Goal: Task Accomplishment & Management: Manage account settings

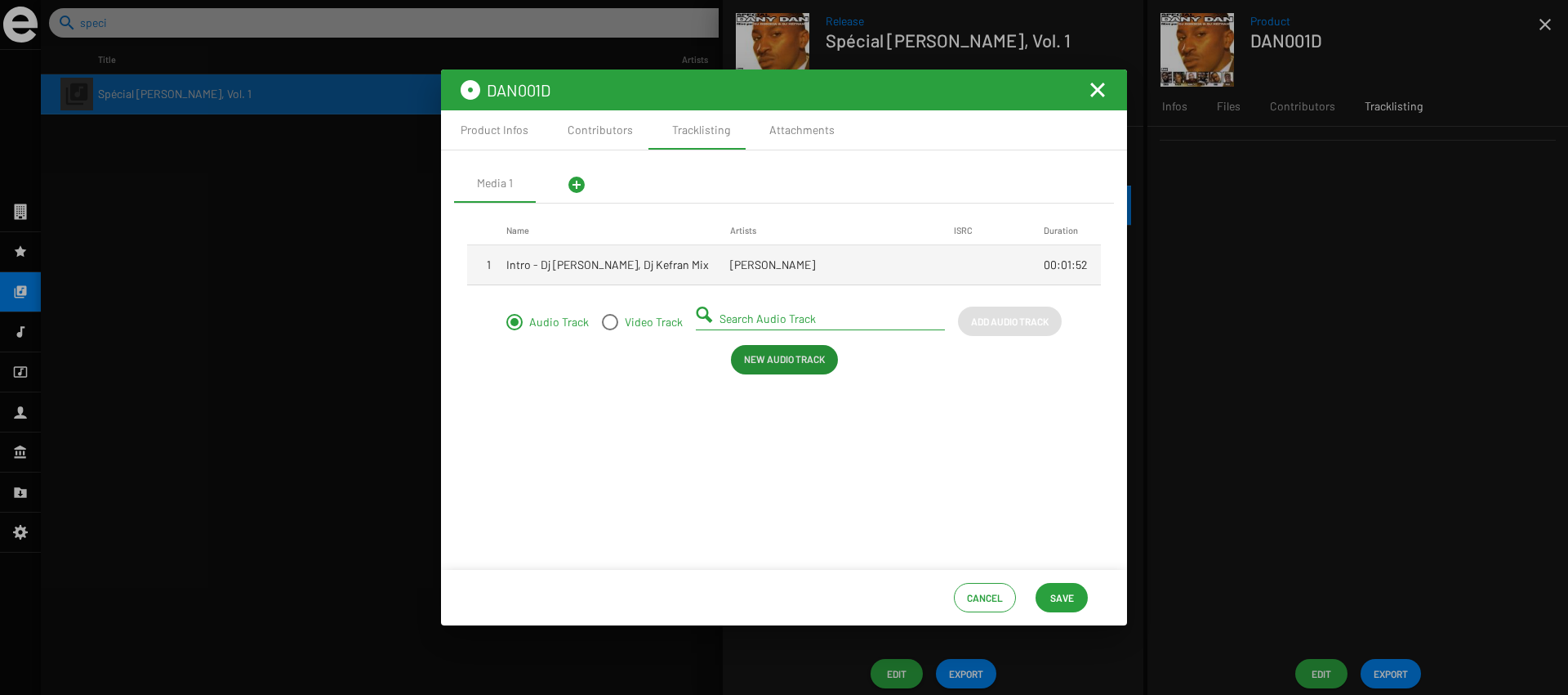
click at [1079, 597] on button "Save" at bounding box center [1062, 597] width 52 height 29
click at [1101, 97] on mat-icon "Fermer la fenêtre" at bounding box center [1097, 89] width 19 height 19
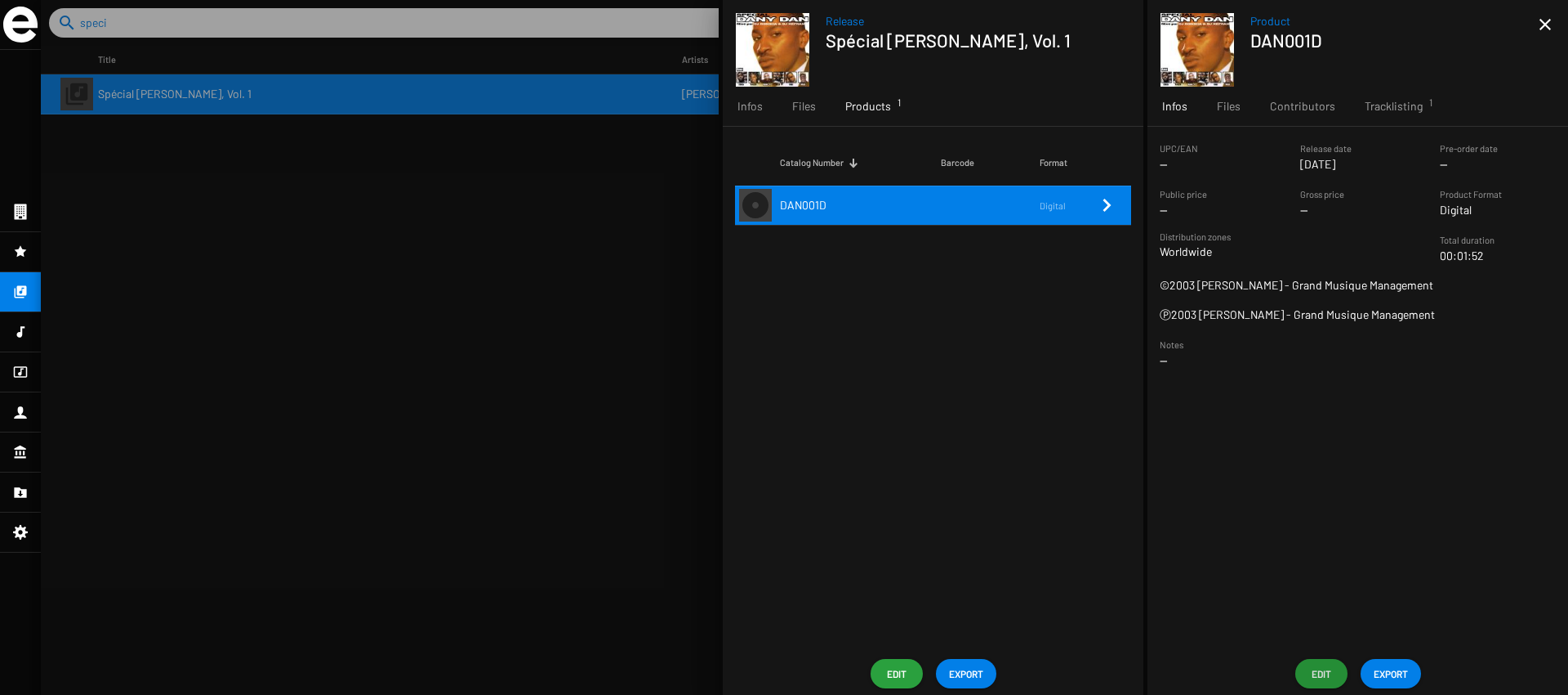
click at [323, 255] on div at bounding box center [805, 347] width 1528 height 695
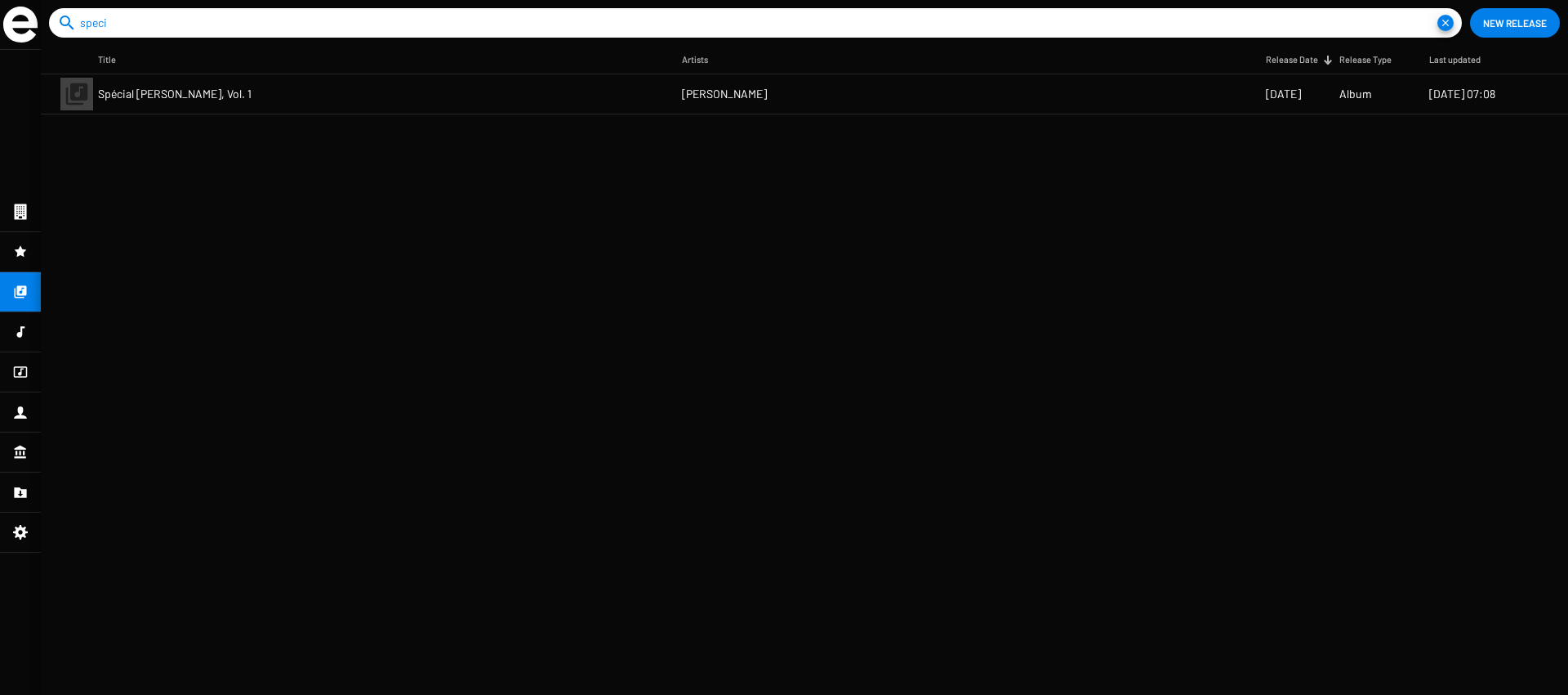
click at [19, 208] on icon at bounding box center [21, 212] width 13 height 15
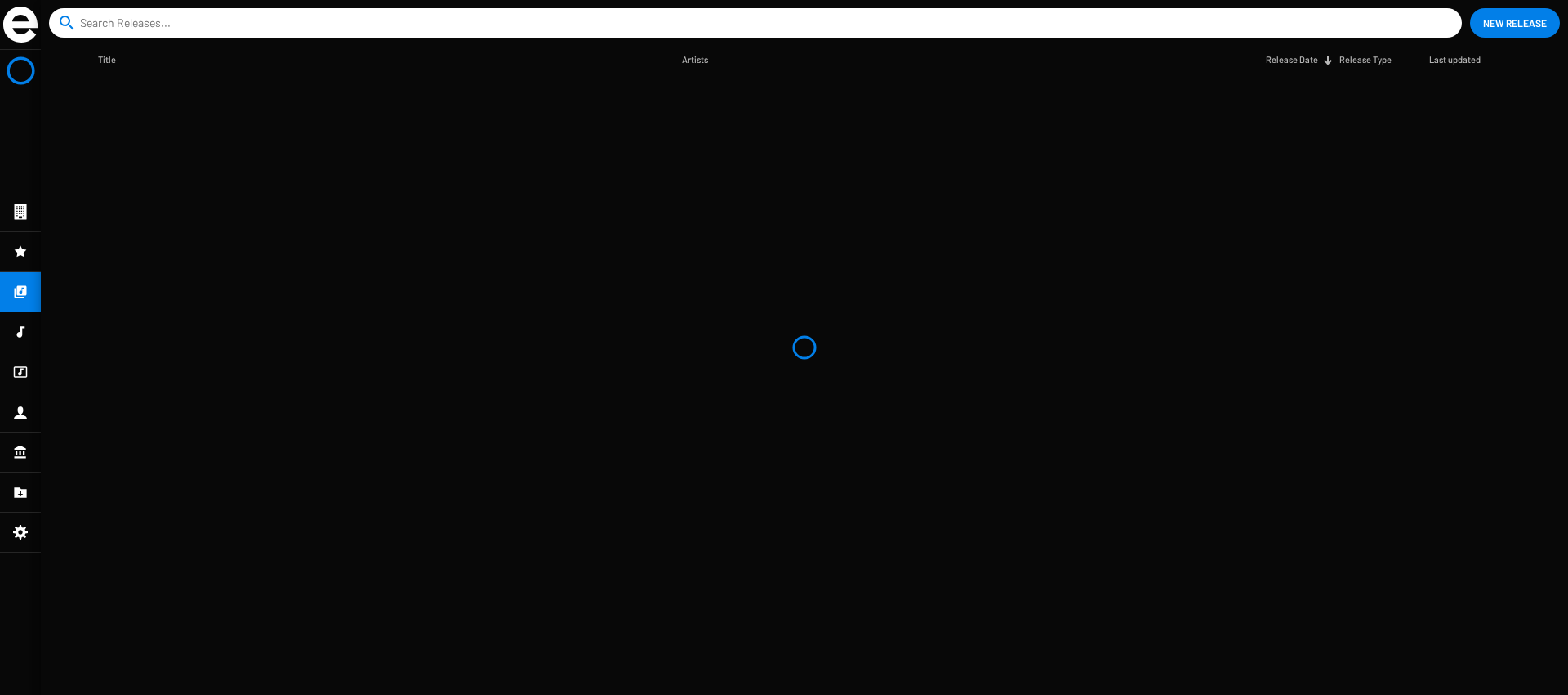
click at [127, 33] on input at bounding box center [758, 23] width 1357 height 29
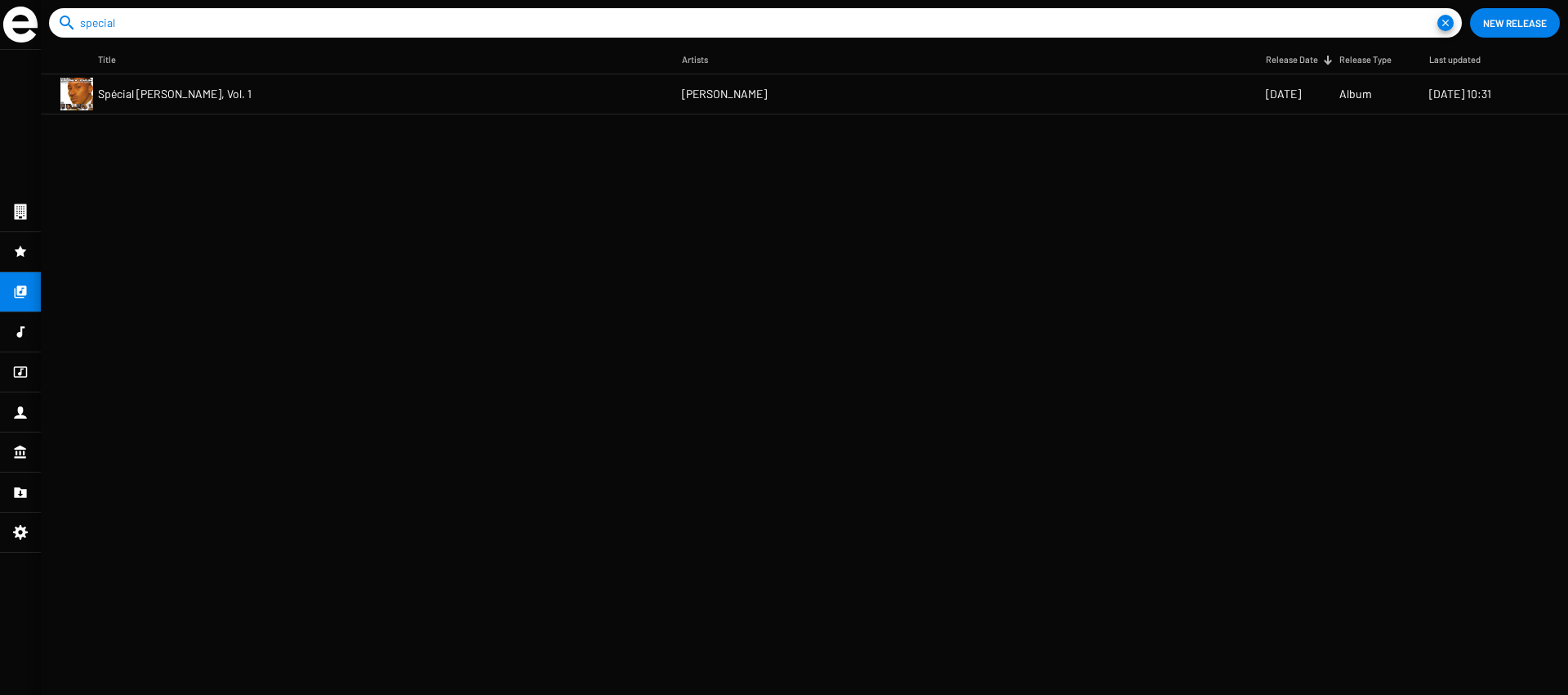
type input "special"
click at [215, 80] on mat-cell "Spécial Dany Dan, Vol. 1" at bounding box center [390, 93] width 584 height 39
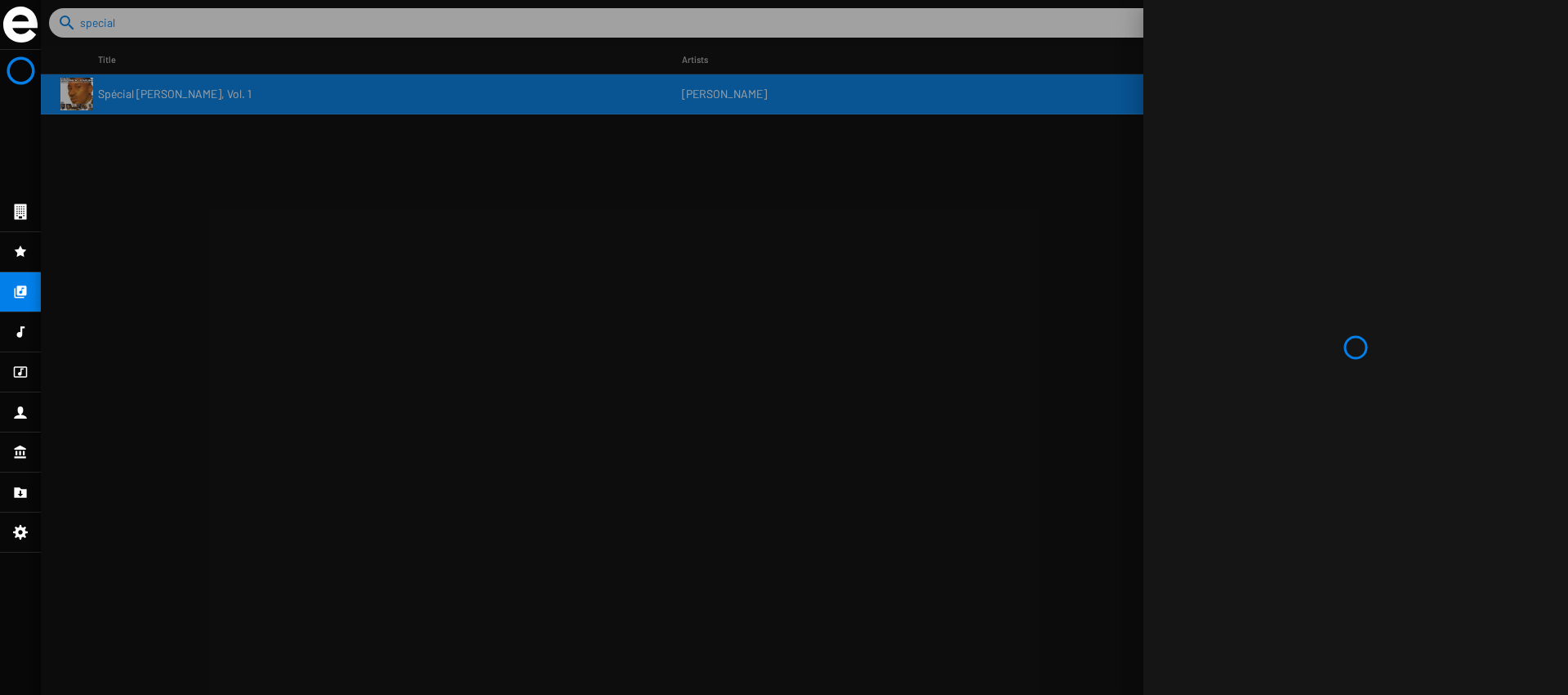
click at [1167, 461] on div at bounding box center [1356, 347] width 425 height 695
click at [756, 396] on div at bounding box center [805, 347] width 1528 height 695
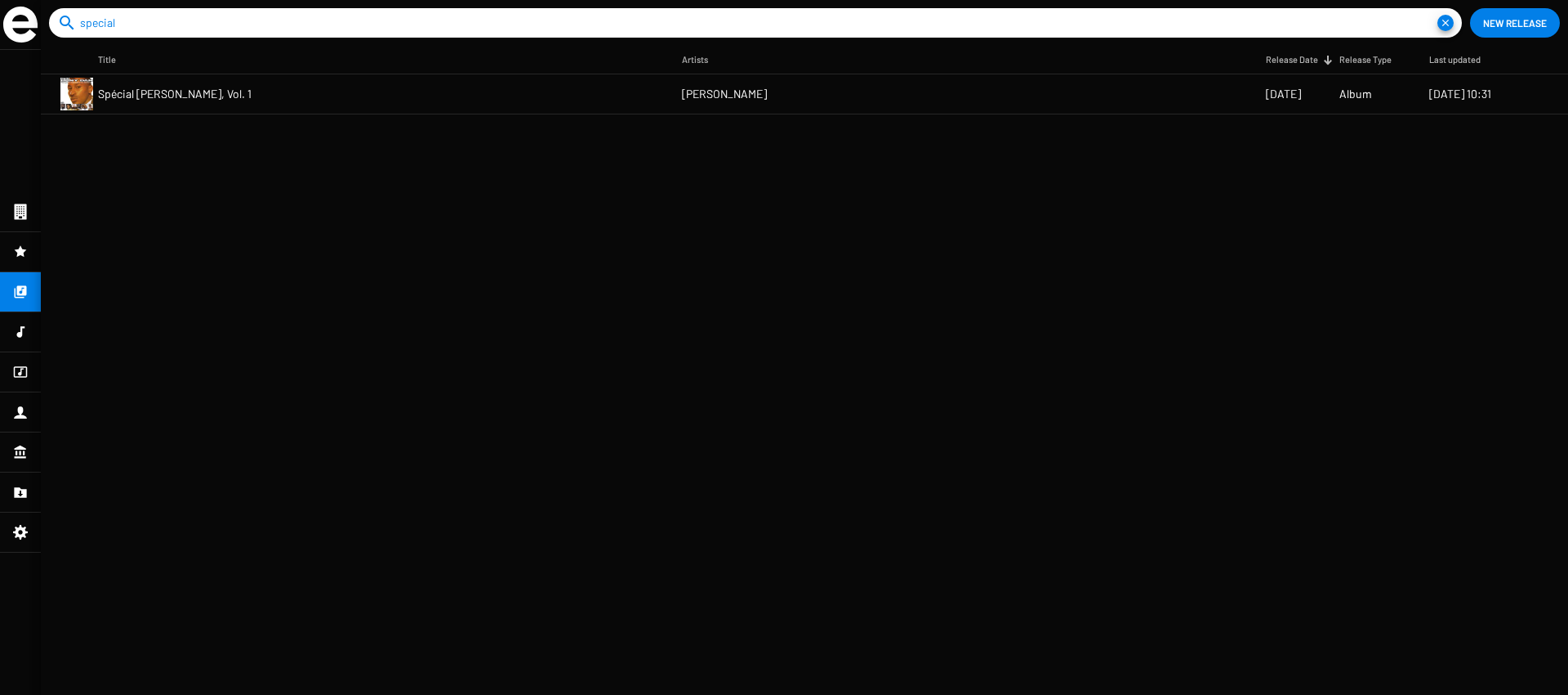
click at [102, 84] on mat-cell "Spécial Dany Dan, Vol. 1" at bounding box center [390, 93] width 584 height 39
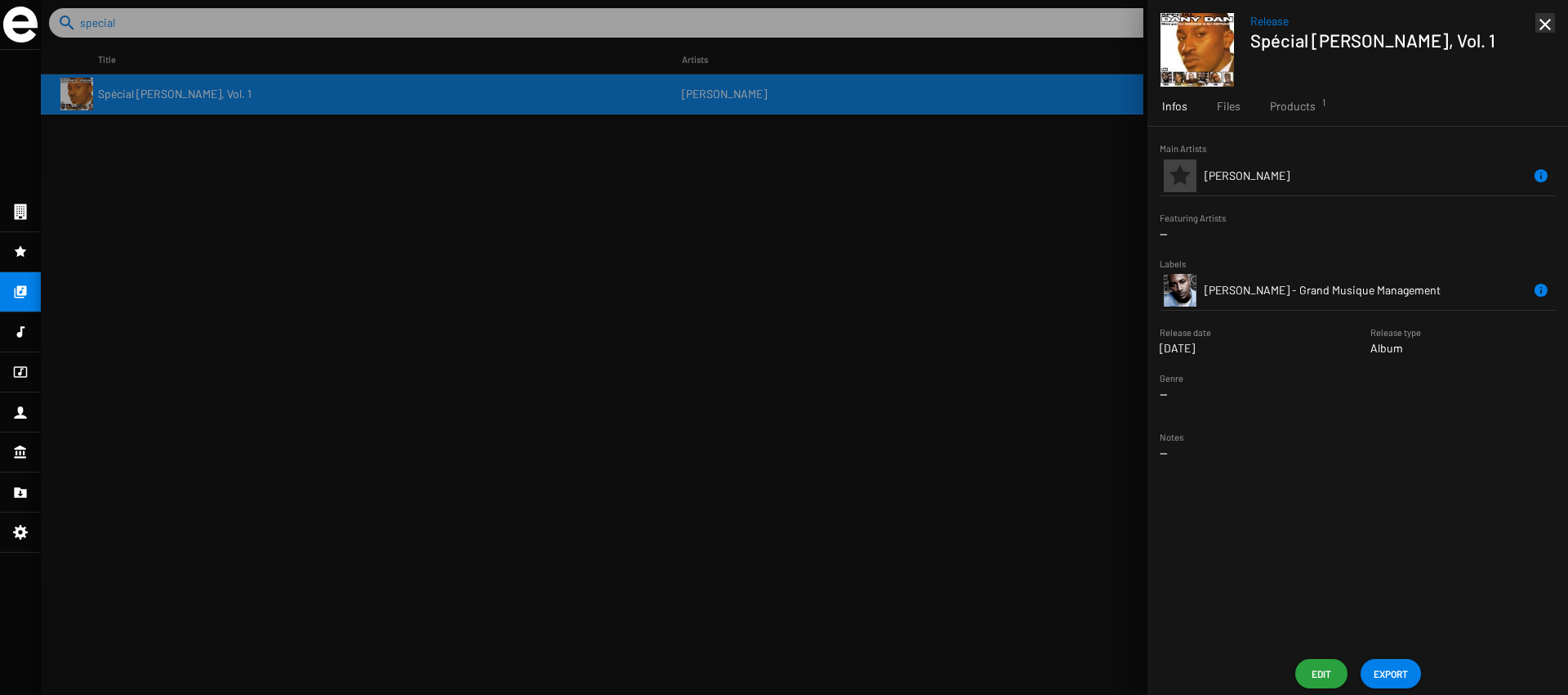
click at [1317, 673] on span "Edit" at bounding box center [1321, 673] width 26 height 29
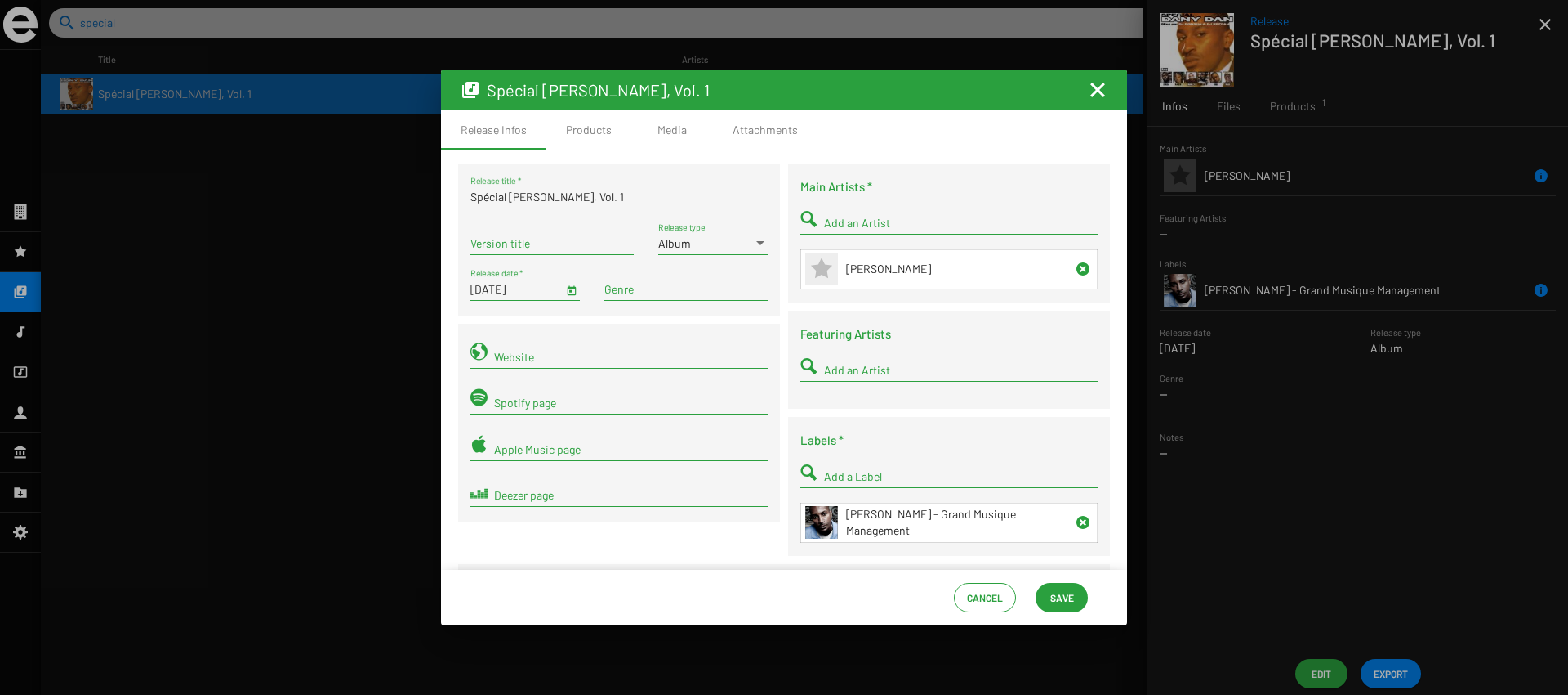
click at [567, 189] on div "Spécial Dany Dan, Vol. 1 Release title *" at bounding box center [619, 192] width 297 height 32
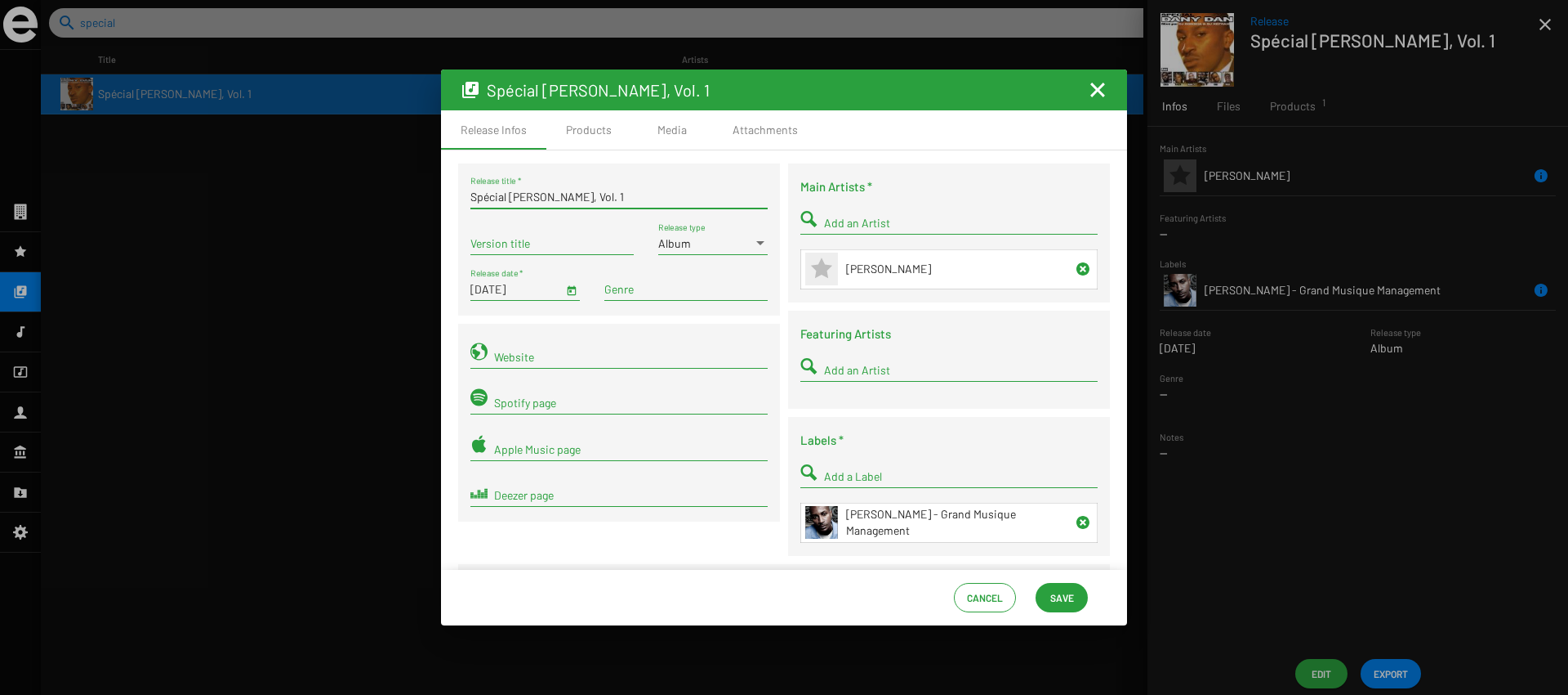
click at [567, 192] on input "Spécial Dany Dan, Vol. 1" at bounding box center [619, 197] width 297 height 13
type input "ARCHIVE"
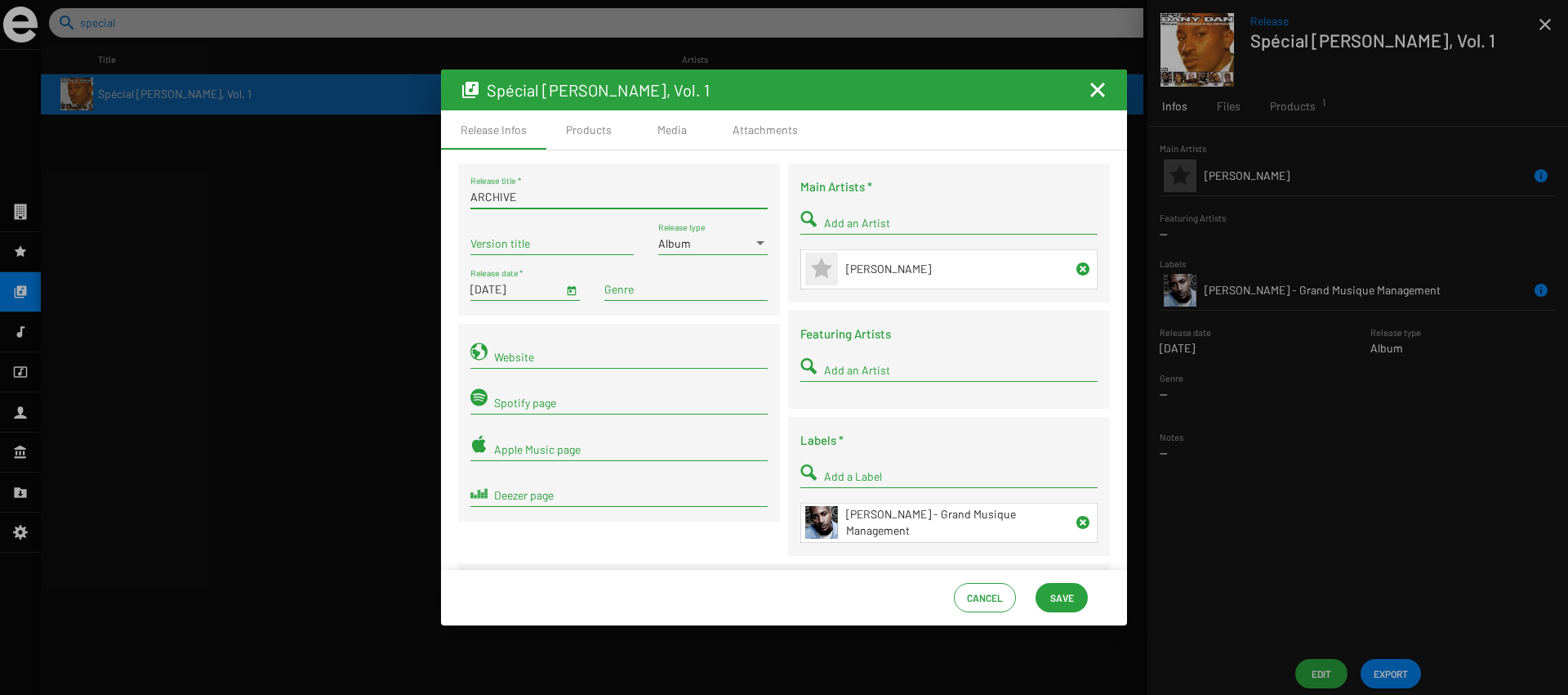
click at [1053, 577] on div "Cancel Save" at bounding box center [784, 598] width 686 height 55
click at [1053, 597] on span "Save" at bounding box center [1062, 597] width 24 height 29
click at [1074, 606] on span "Save" at bounding box center [1062, 597] width 26 height 29
click at [1092, 86] on mat-icon "Fermer la fenêtre" at bounding box center [1097, 89] width 19 height 19
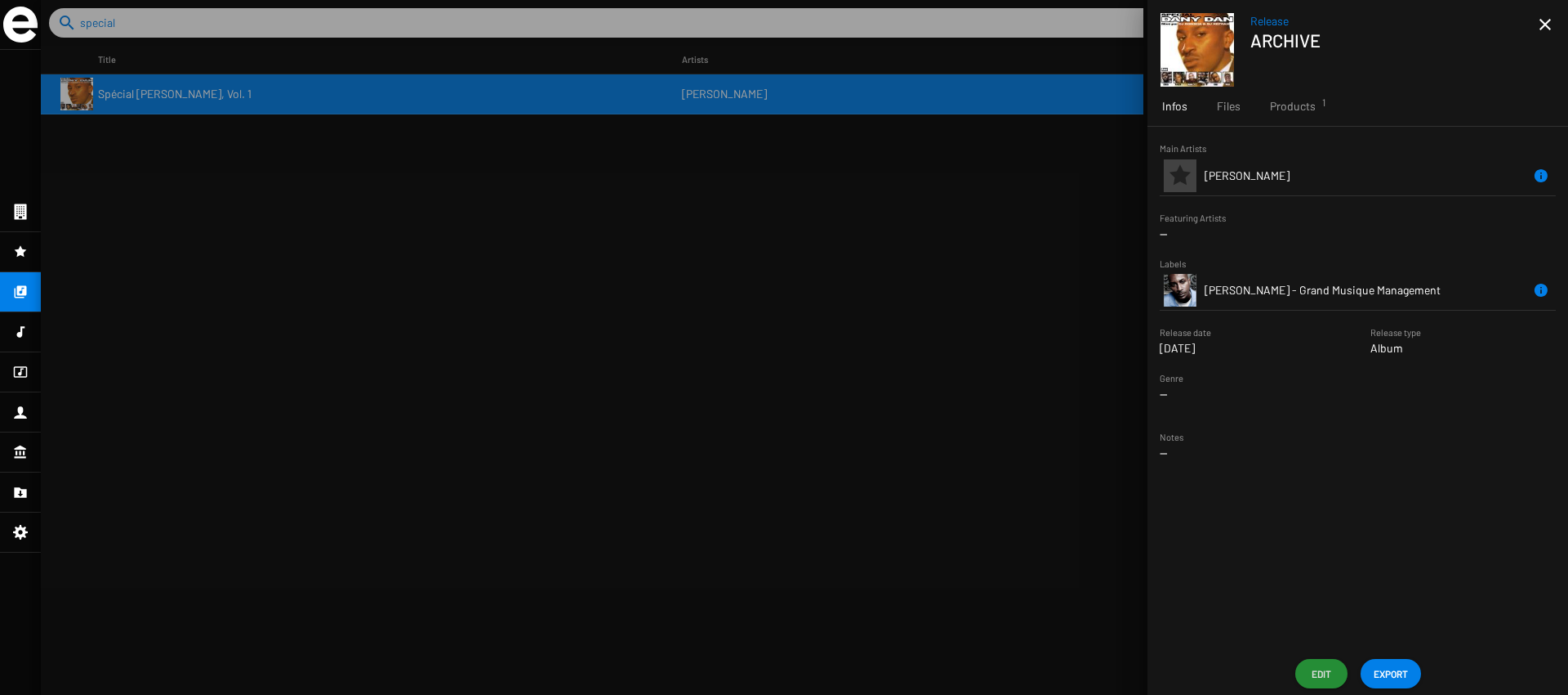
click at [1289, 130] on div "Main Artists Dany Dan Featuring Artists -- Labels Dany Dan - Grand Musique Mana…" at bounding box center [1357, 389] width 421 height 525
click at [1300, 103] on span "Products 1" at bounding box center [1293, 106] width 45 height 16
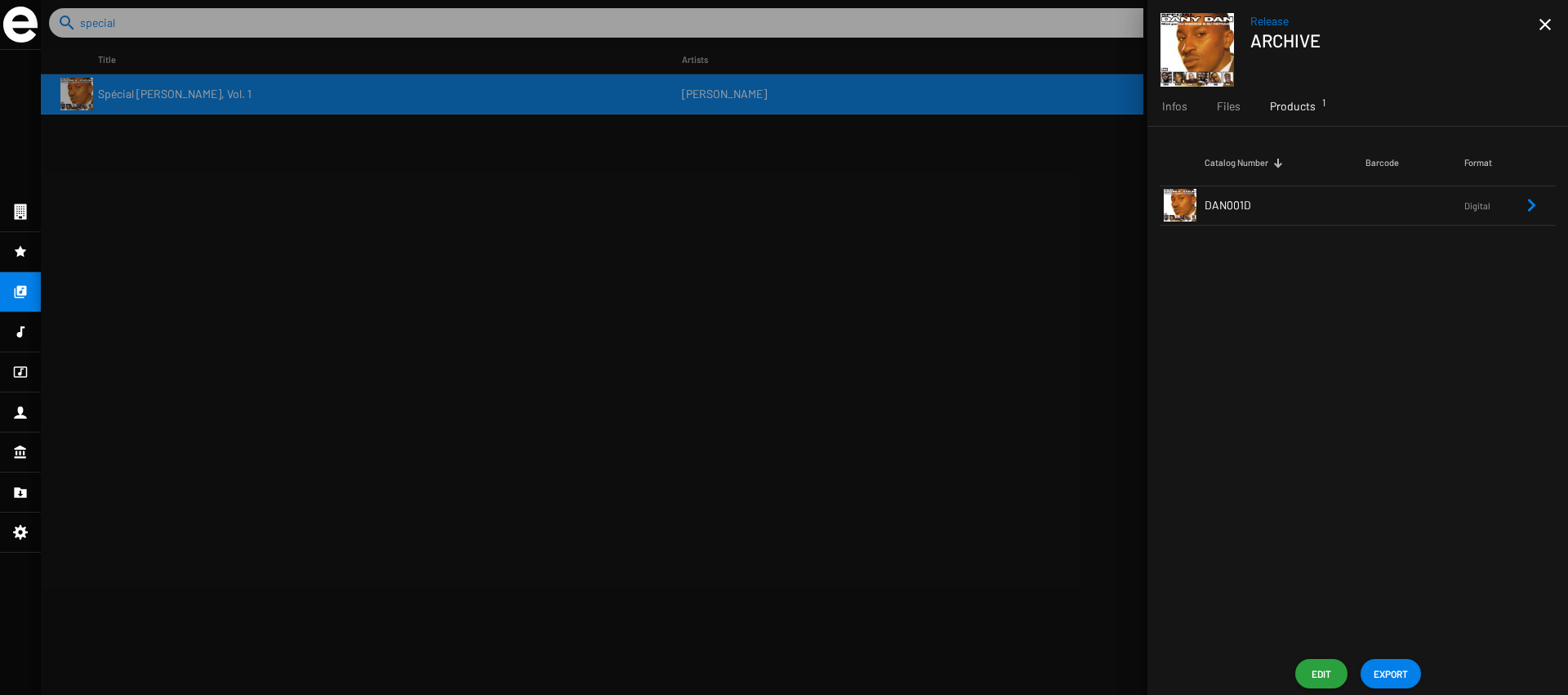
click at [1282, 176] on th "Catalog Number" at bounding box center [1285, 162] width 161 height 45
click at [1266, 207] on td "DAN001D" at bounding box center [1285, 205] width 161 height 39
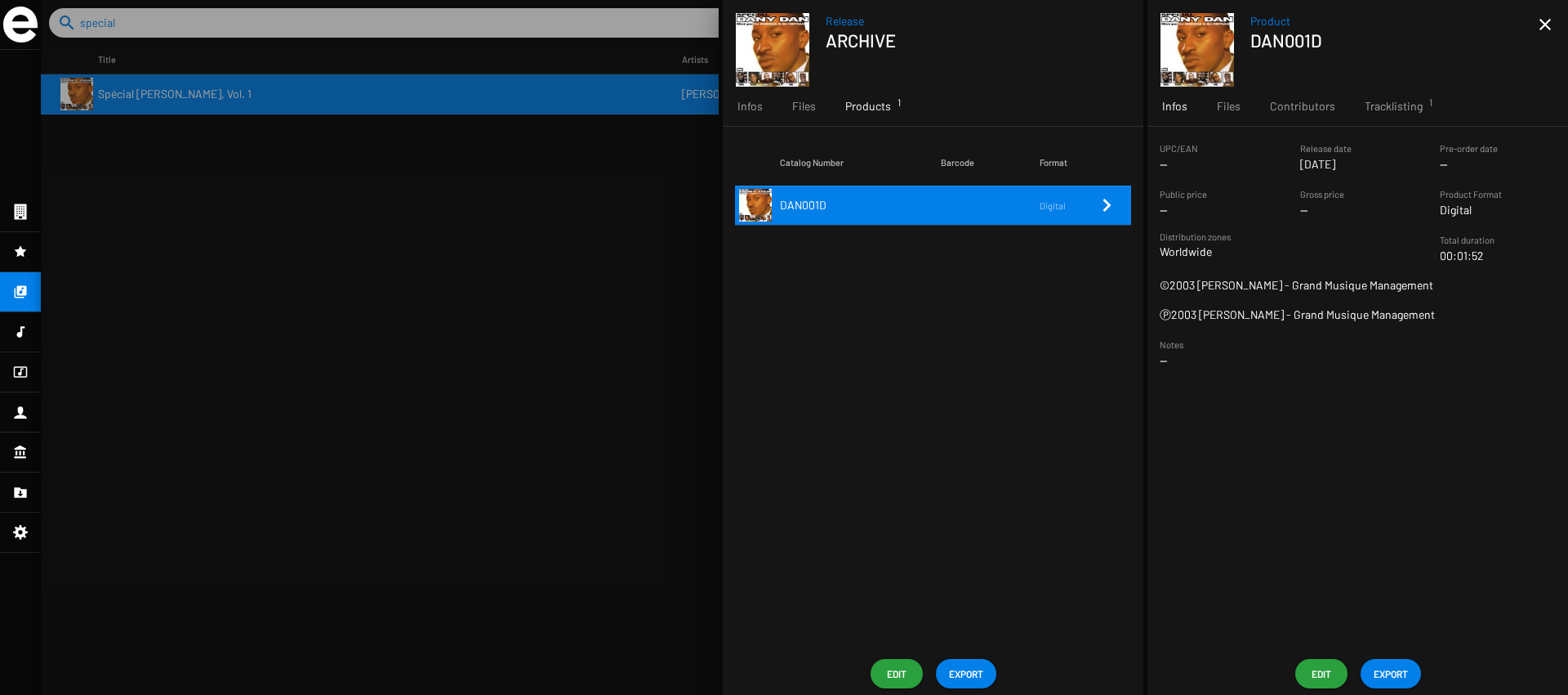
click at [1327, 681] on span "Edit" at bounding box center [1321, 673] width 26 height 29
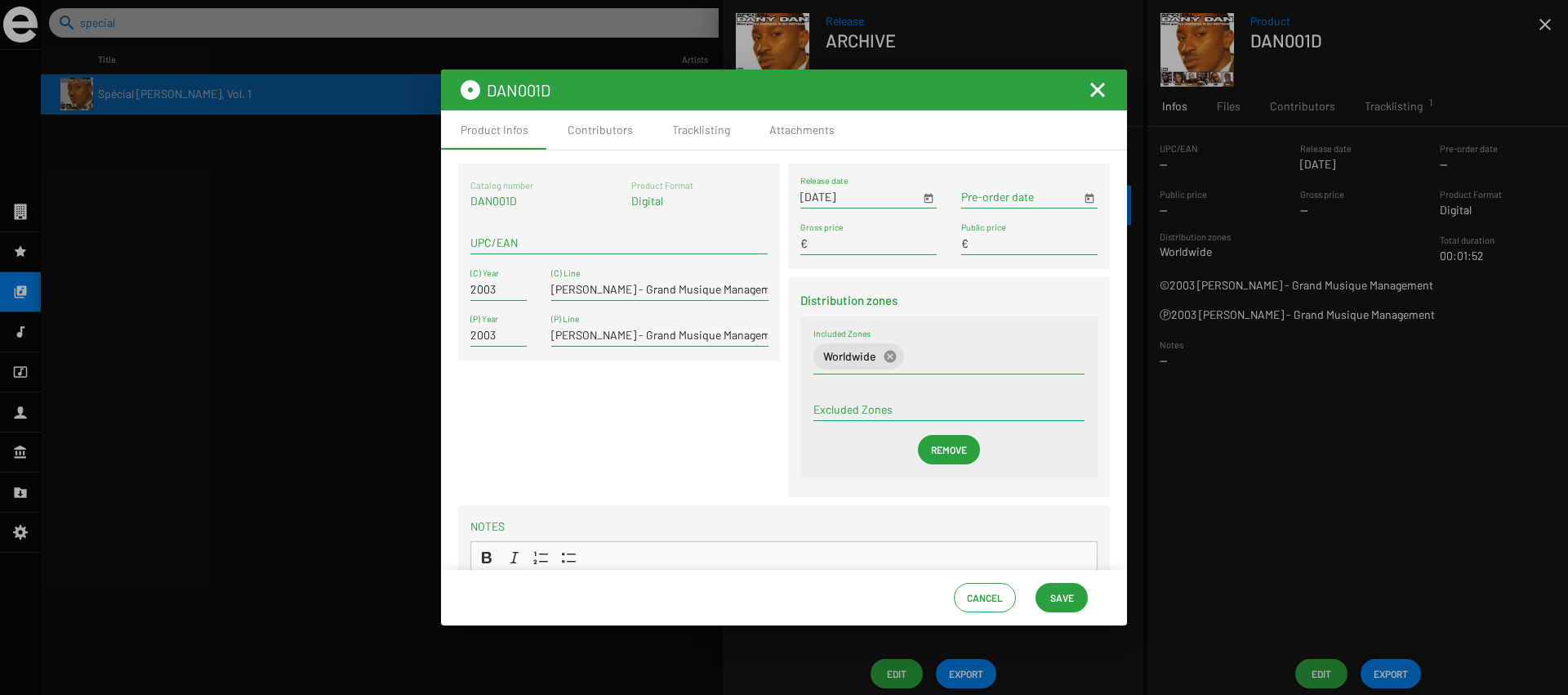
click at [1098, 108] on app-edit-window "DAN001D Product Infos Contributors Tracklisting Attachments Catalog number DAN0…" at bounding box center [784, 347] width 686 height 555
click at [1097, 105] on mat-toolbar "DAN001D" at bounding box center [784, 90] width 686 height 41
click at [1097, 97] on mat-icon "Fermer la fenêtre" at bounding box center [1097, 89] width 19 height 19
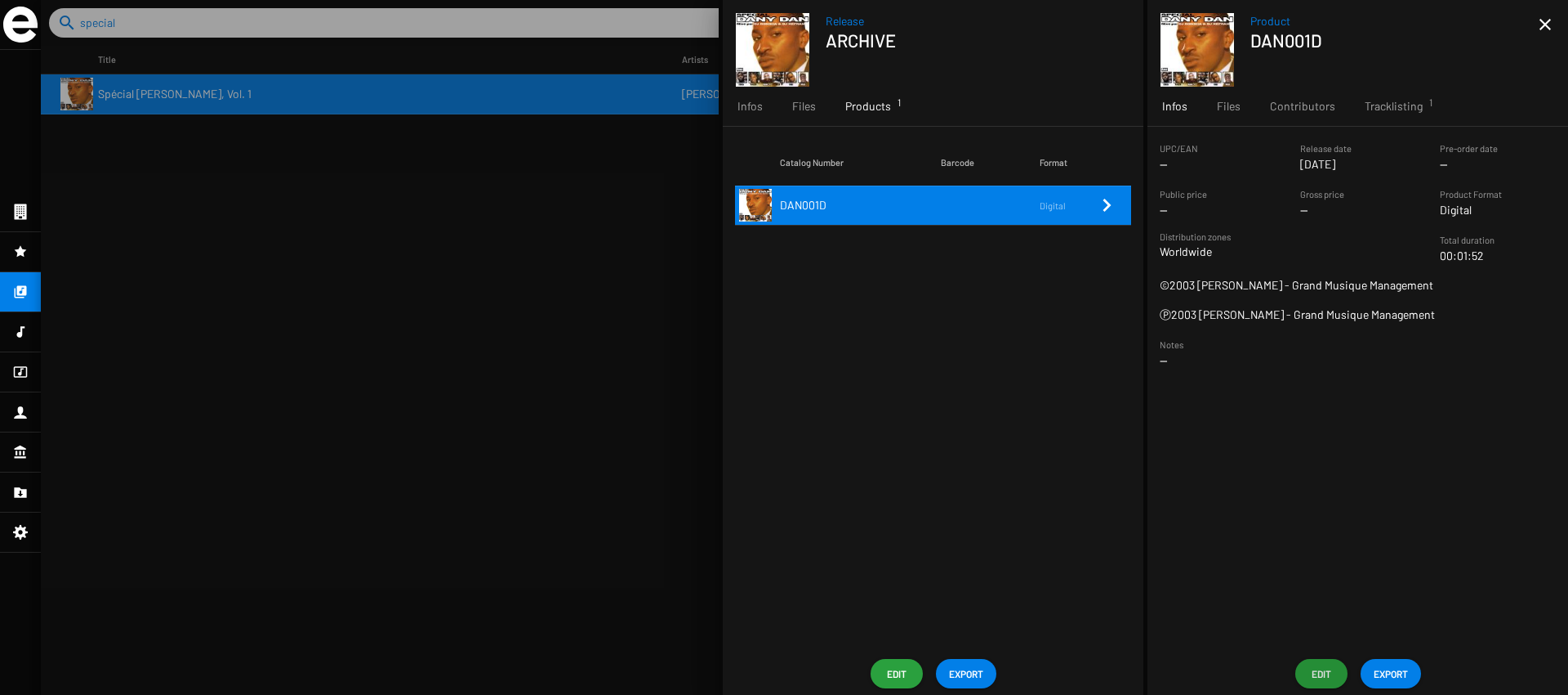
click at [523, 277] on div at bounding box center [805, 347] width 1528 height 695
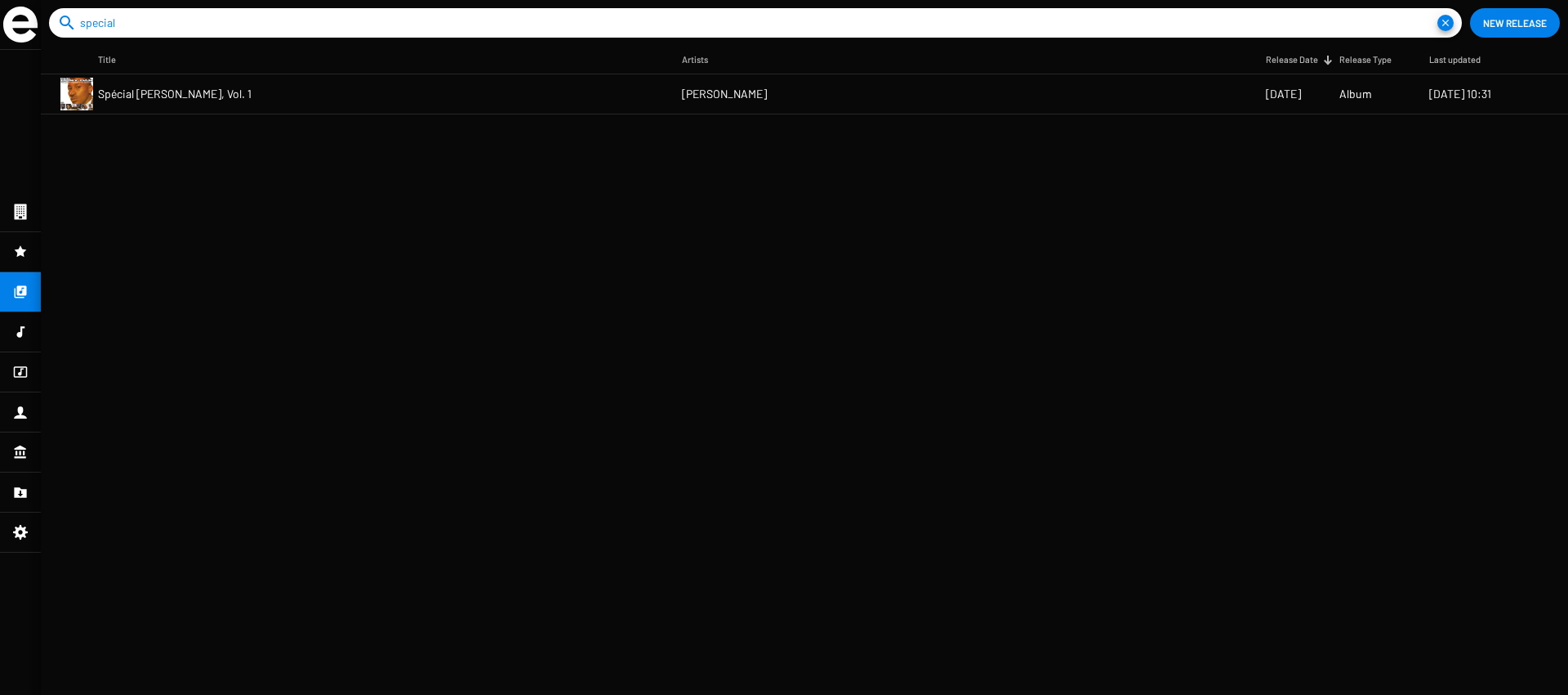
click at [14, 197] on div at bounding box center [20, 212] width 41 height 39
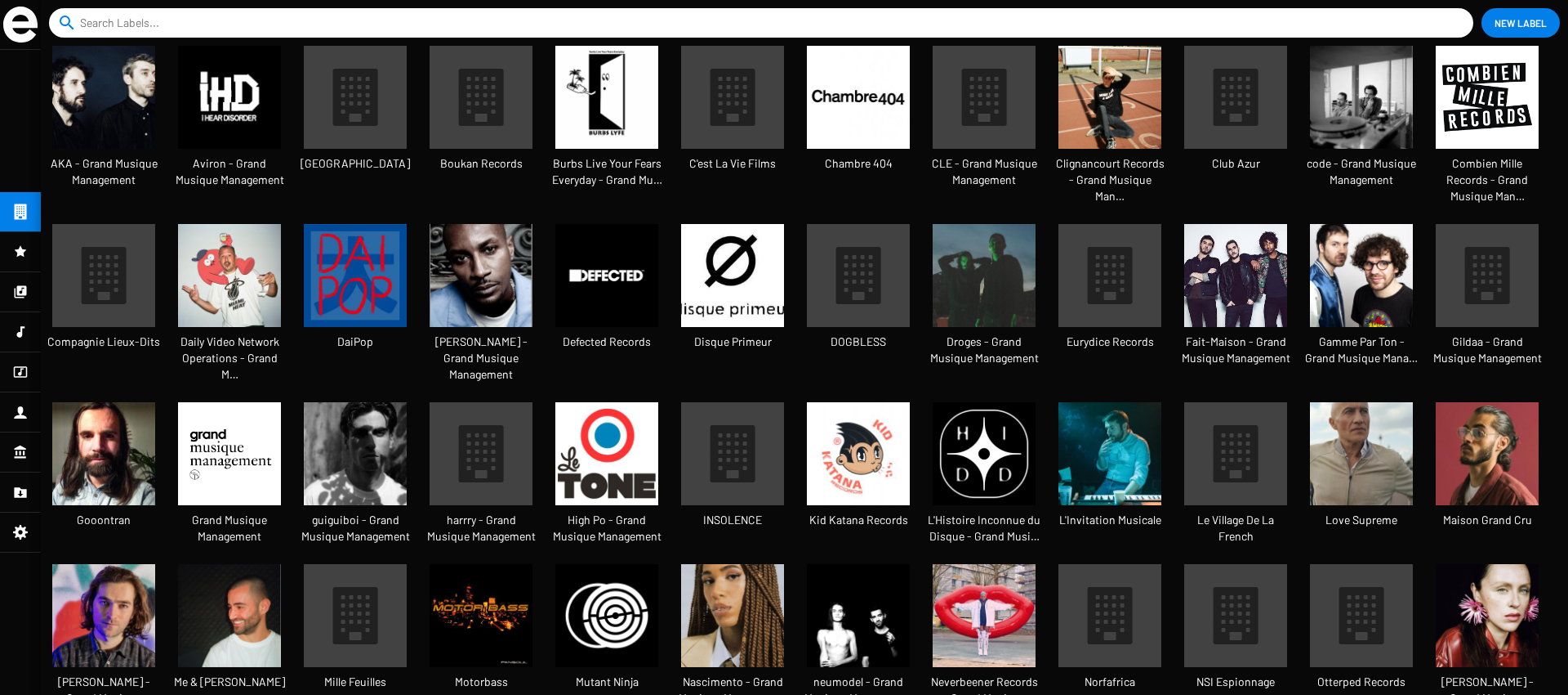
click at [24, 215] on mat-nav-list at bounding box center [20, 371] width 41 height 645
click at [1522, 14] on span "New Label" at bounding box center [1521, 23] width 52 height 29
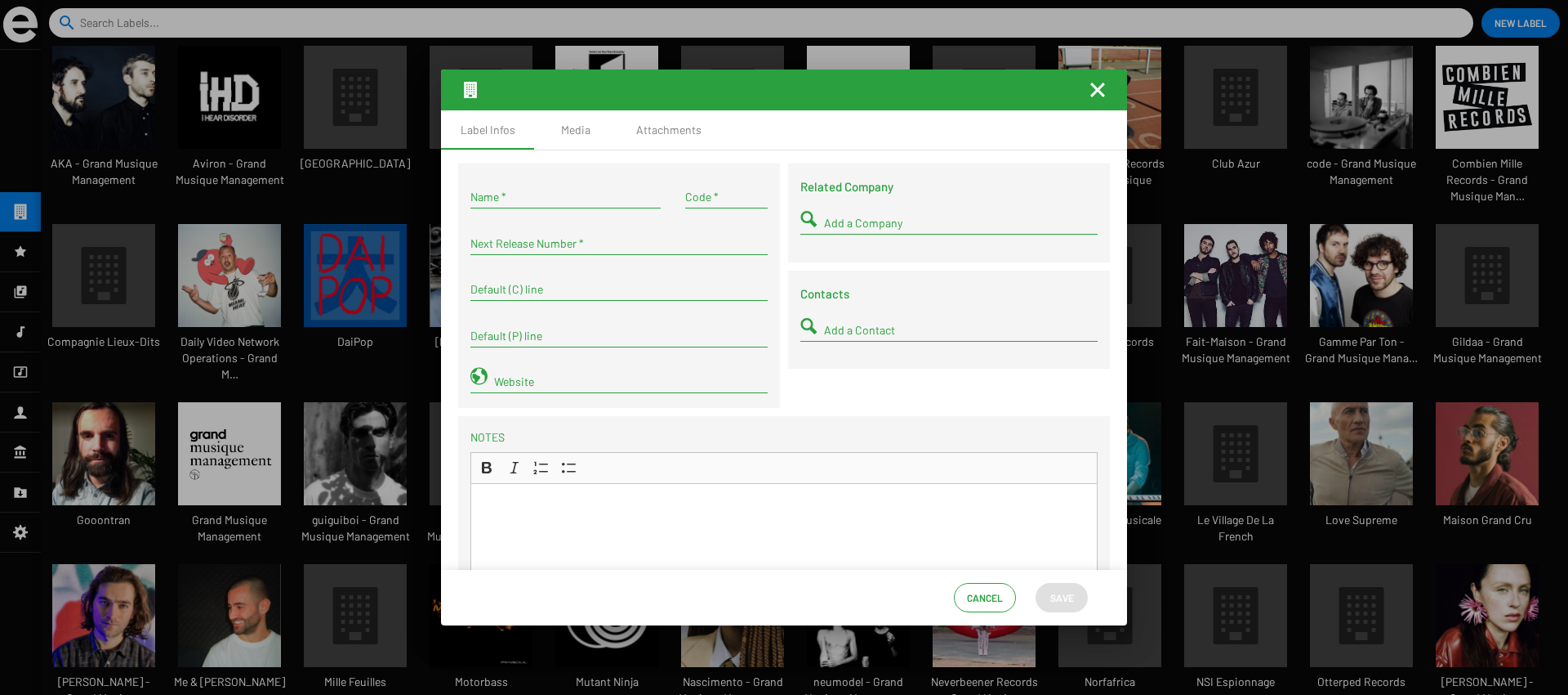
click at [529, 193] on input "Name *" at bounding box center [565, 197] width 191 height 13
type input "Reverb - Grand Musique Management"
type input "REV"
click at [839, 419] on div "Notes Rich Text Editor Bold (⌘B) Bold Italic (⌘I) Italic Numbered List Numbered…" at bounding box center [784, 587] width 652 height 342
click at [546, 253] on div "Next Release Number *" at bounding box center [619, 239] width 297 height 32
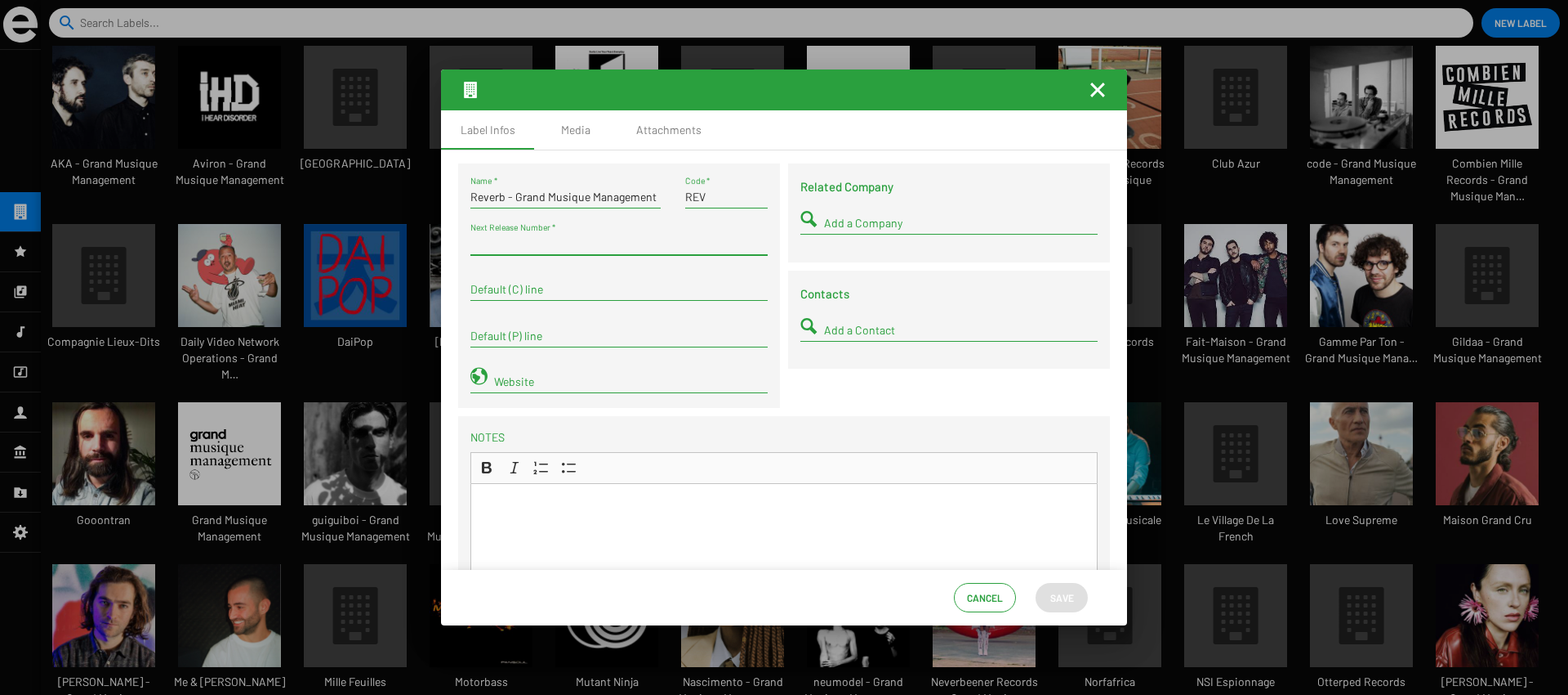
click at [546, 240] on input "Next Release Number *" at bounding box center [619, 244] width 297 height 13
type input "1"
click at [538, 282] on div "Default (C) line" at bounding box center [619, 285] width 297 height 32
click at [521, 288] on input "Reverb - Grand Musique Management" at bounding box center [619, 289] width 297 height 13
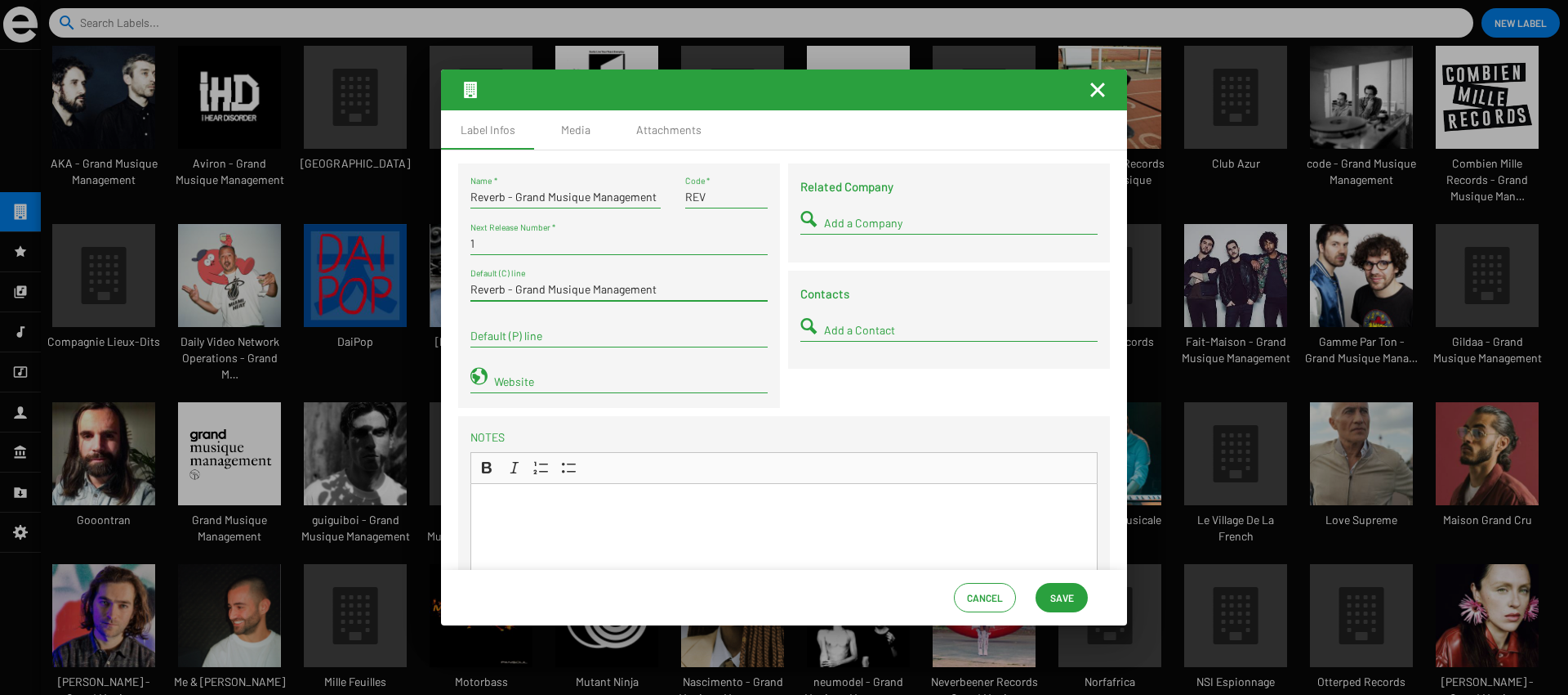
click at [521, 288] on input "Reverb - Grand Musique Management" at bounding box center [619, 289] width 297 height 13
type input "Reverb - Grand Musique Management"
click at [527, 324] on div "Default (P) line" at bounding box center [619, 331] width 297 height 32
paste input "Reverb - Grand Musique Management"
type input "Reverb - Grand Musique Management"
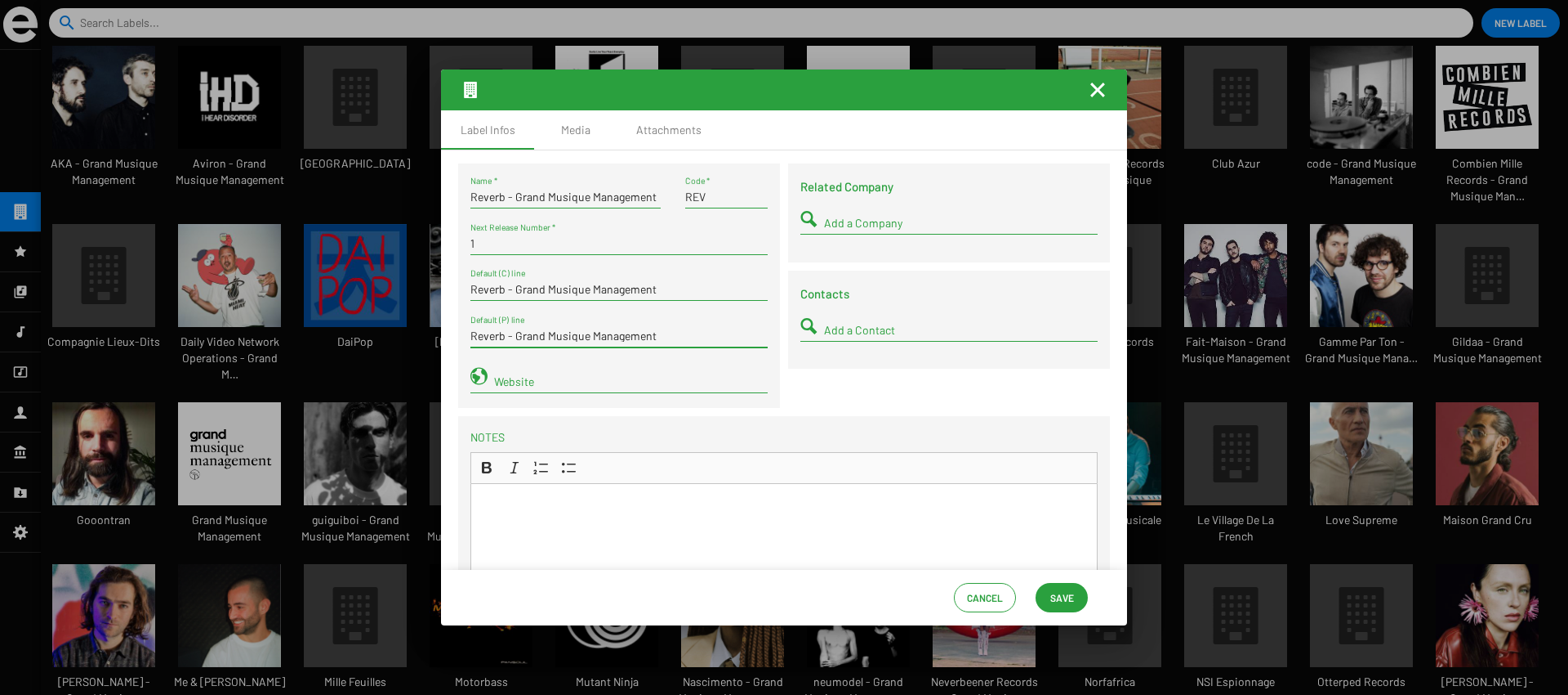
click at [1036, 587] on div "Cancel Save" at bounding box center [784, 598] width 686 height 55
click at [1048, 592] on button "Save" at bounding box center [1062, 597] width 52 height 29
click at [1051, 609] on span "Save" at bounding box center [1062, 597] width 24 height 29
click at [571, 141] on div "Media" at bounding box center [575, 129] width 81 height 39
click at [479, 125] on div "Label Infos" at bounding box center [487, 129] width 55 height 16
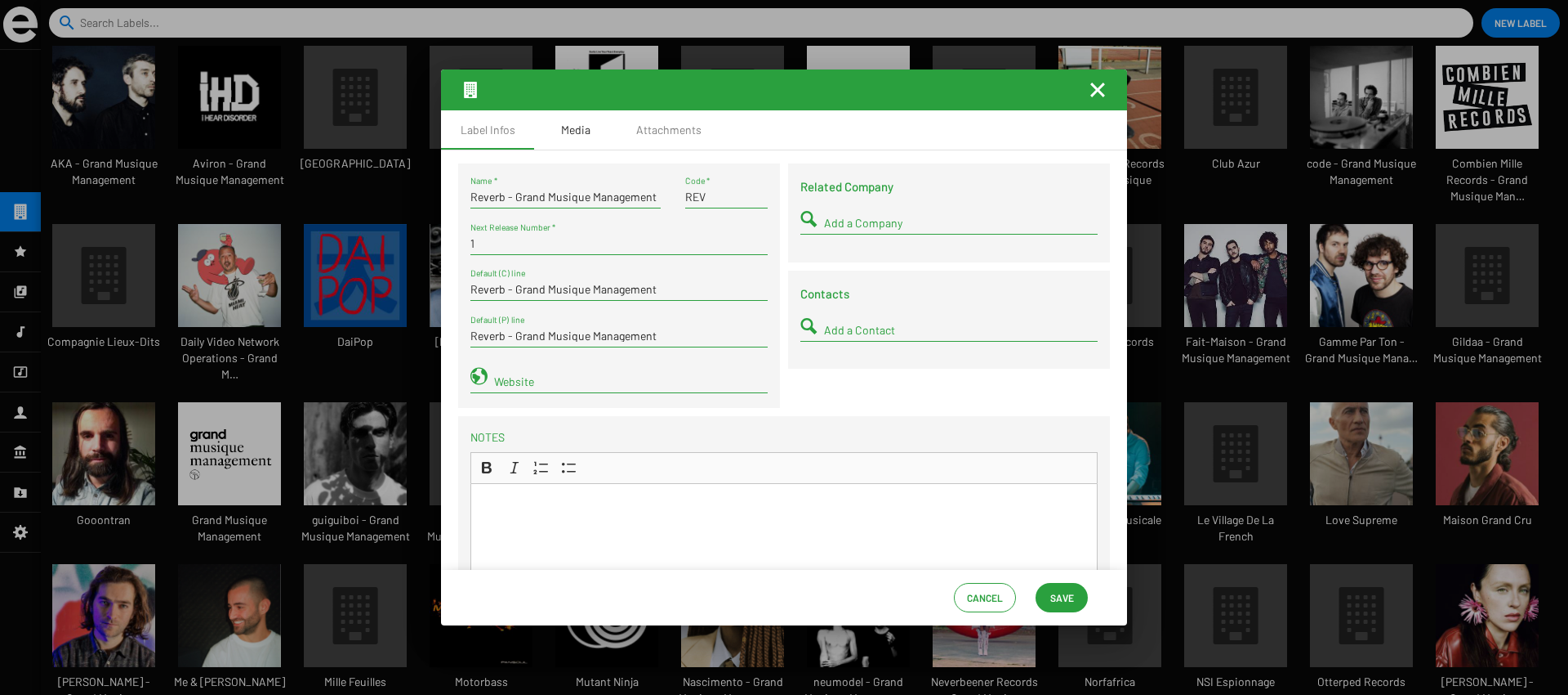
click at [578, 136] on div "Media" at bounding box center [575, 129] width 29 height 16
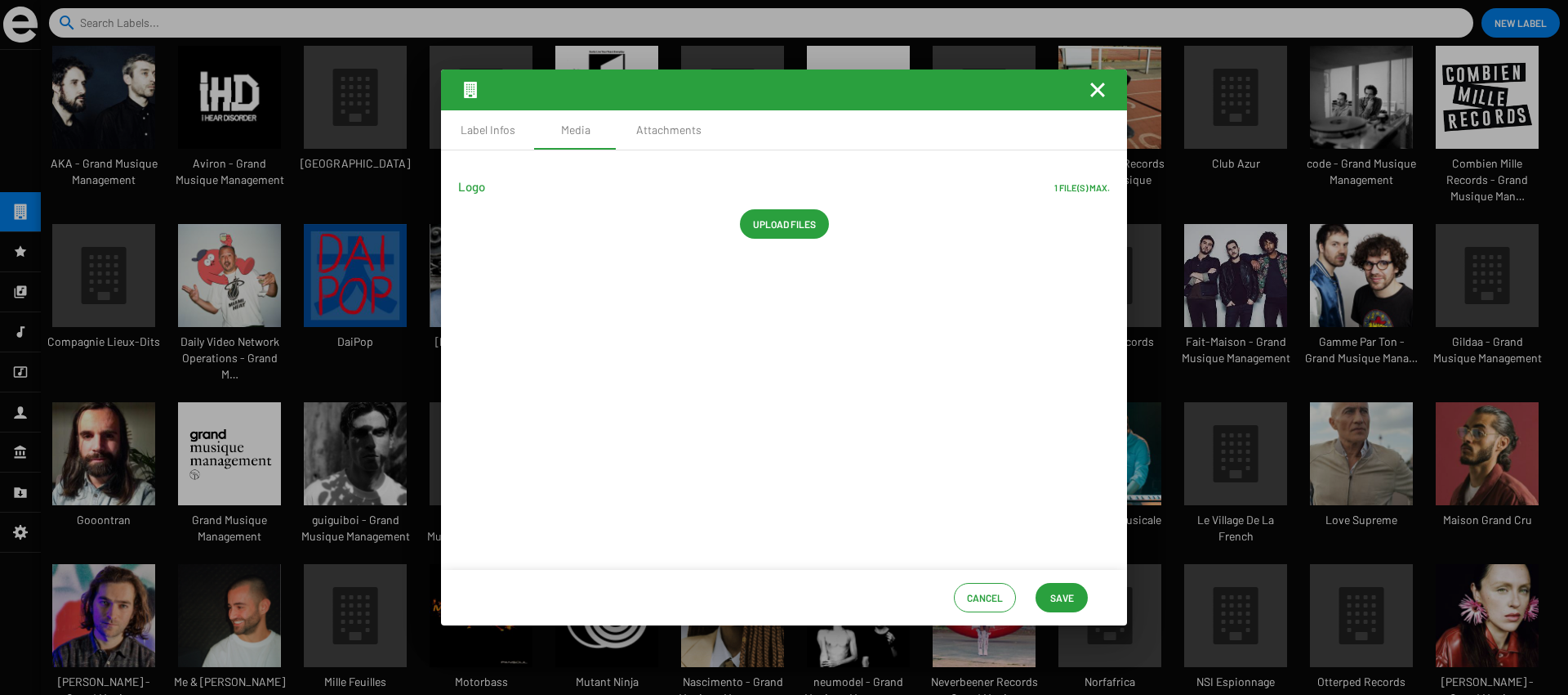
click at [767, 223] on span "Upload files" at bounding box center [784, 224] width 63 height 29
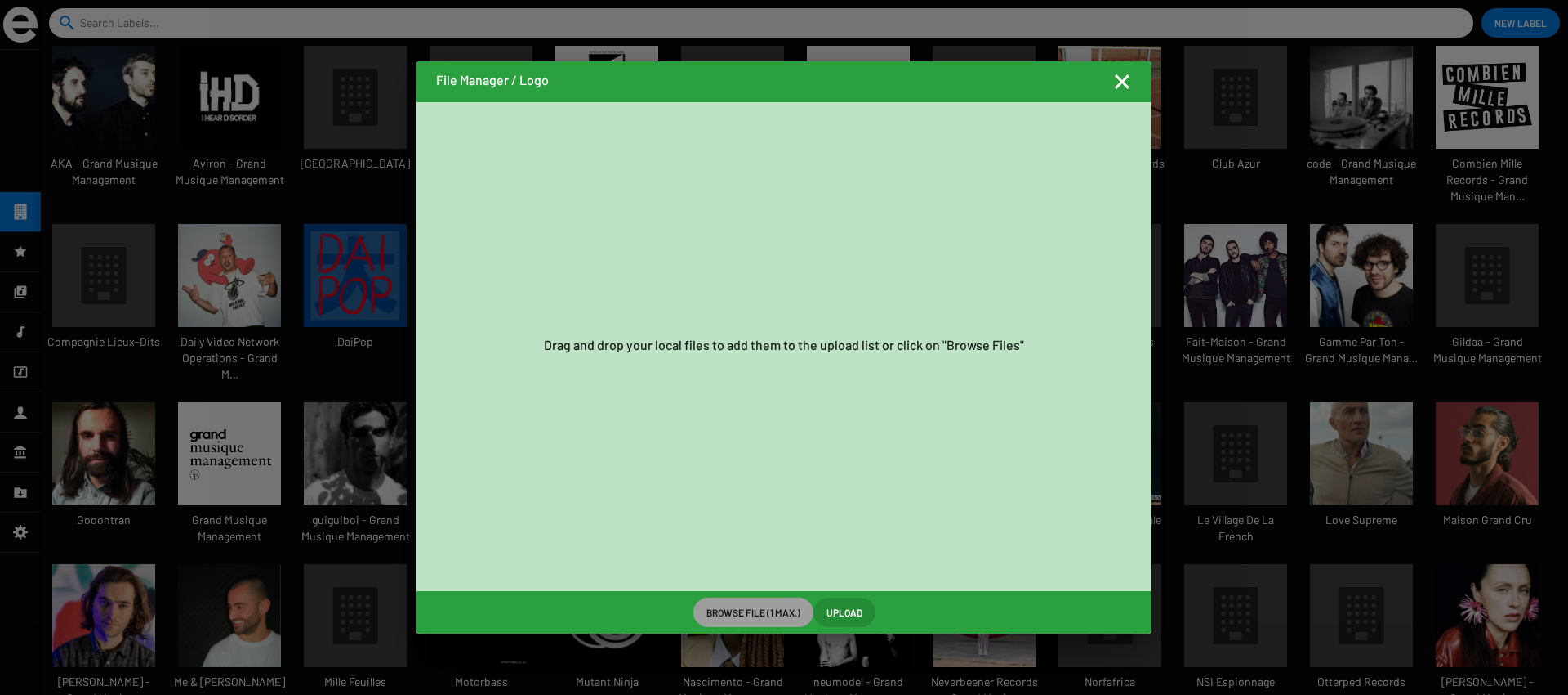
click at [758, 619] on span "Browse File (1 max.)" at bounding box center [753, 612] width 94 height 29
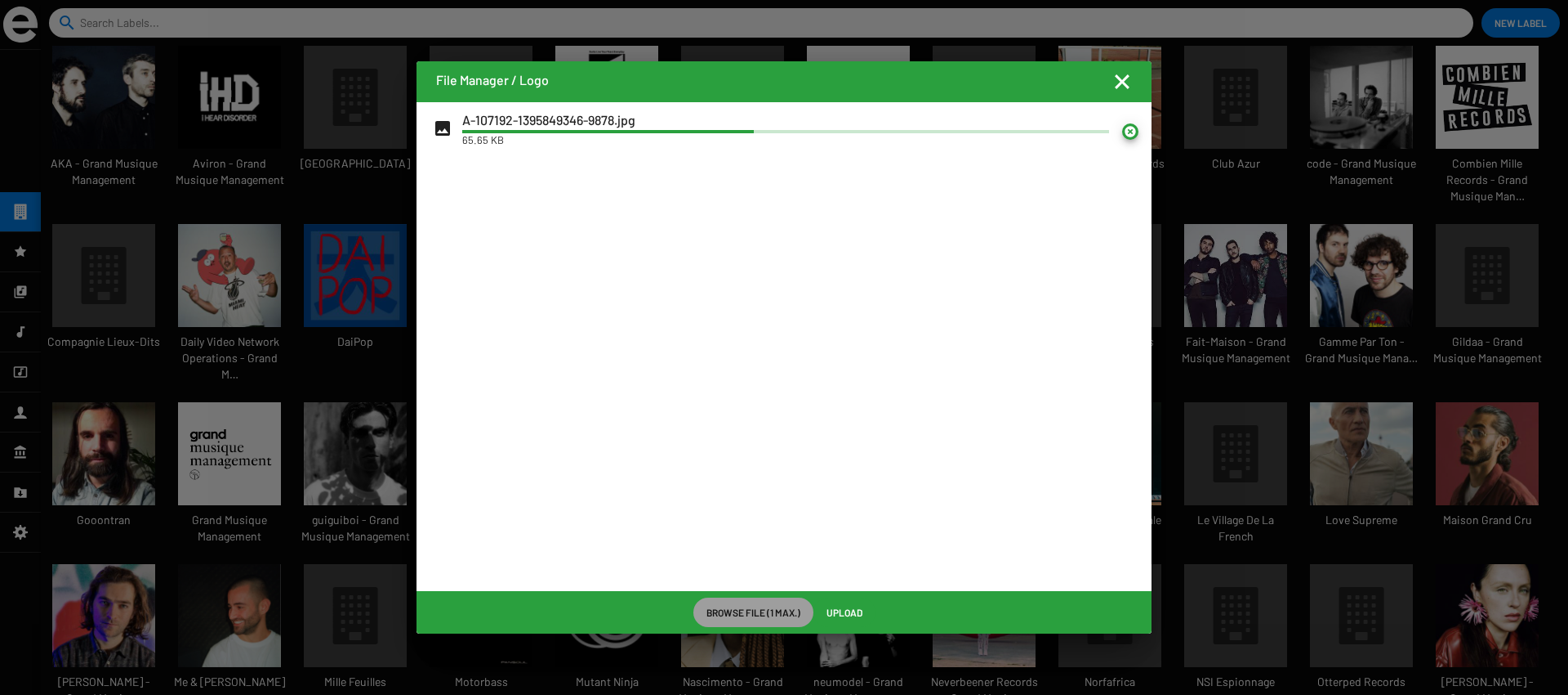
click at [849, 621] on span "Upload" at bounding box center [844, 612] width 36 height 29
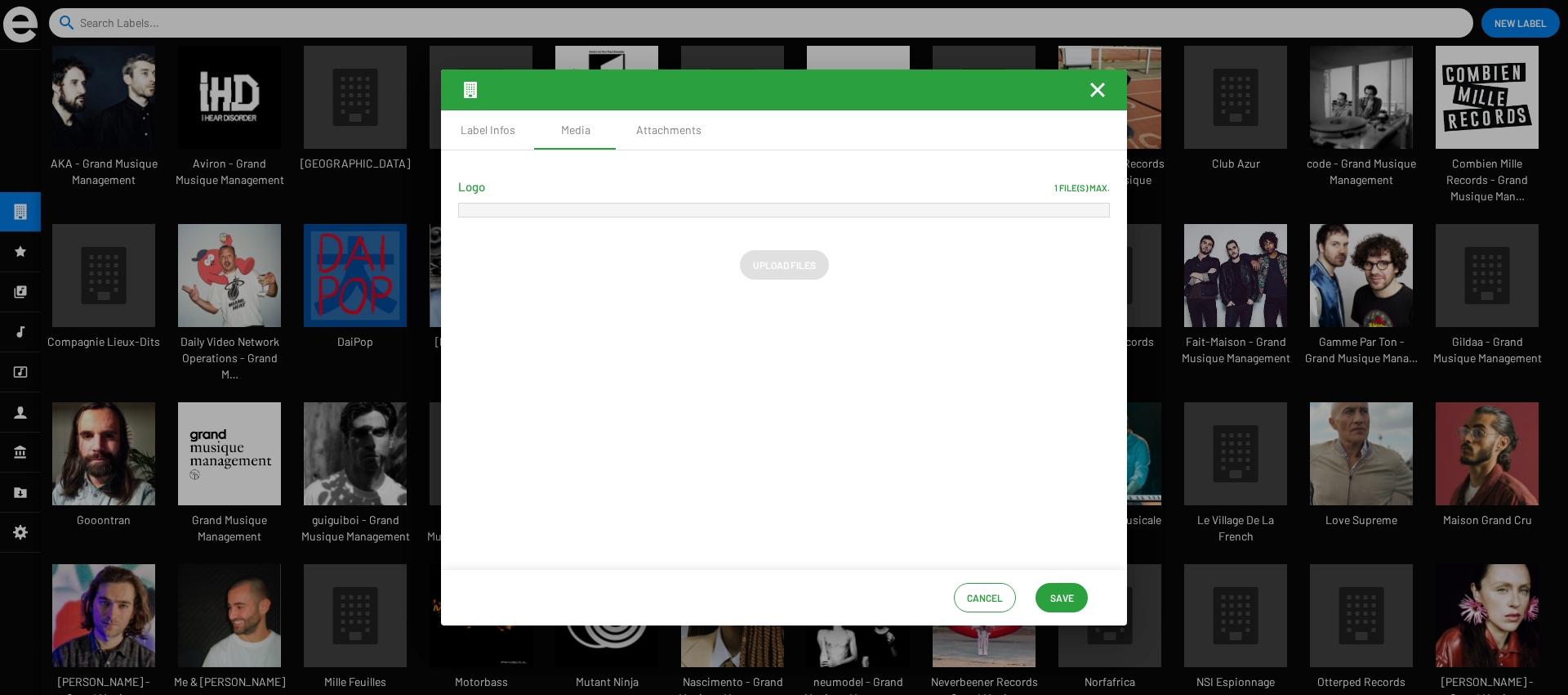
click at [1046, 586] on button "Save" at bounding box center [1062, 597] width 52 height 29
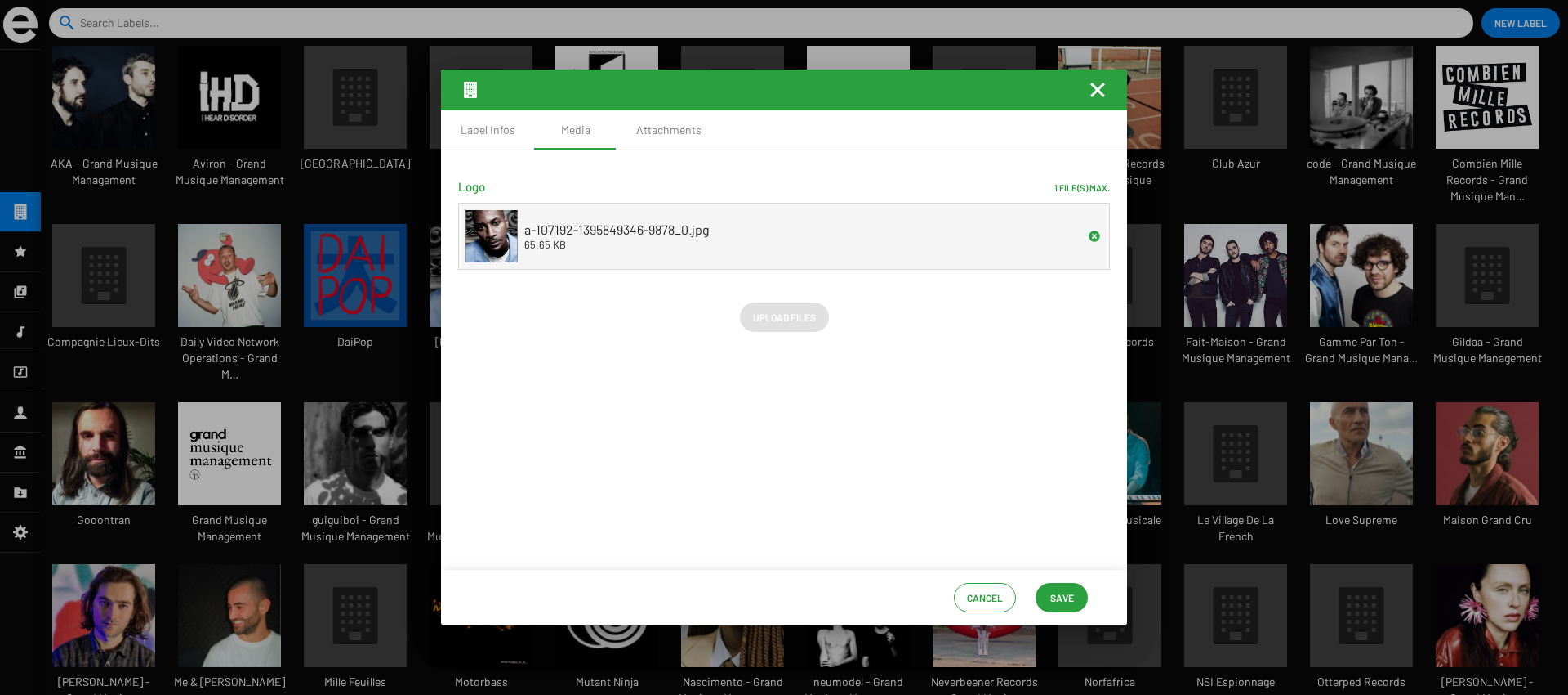
click at [1097, 594] on div "Cancel Save" at bounding box center [784, 598] width 686 height 55
click at [1080, 594] on button "Save" at bounding box center [1062, 597] width 52 height 29
click at [1075, 585] on button "Save" at bounding box center [1062, 597] width 52 height 29
click at [1093, 98] on mat-icon "Fermer la fenêtre" at bounding box center [1097, 89] width 19 height 19
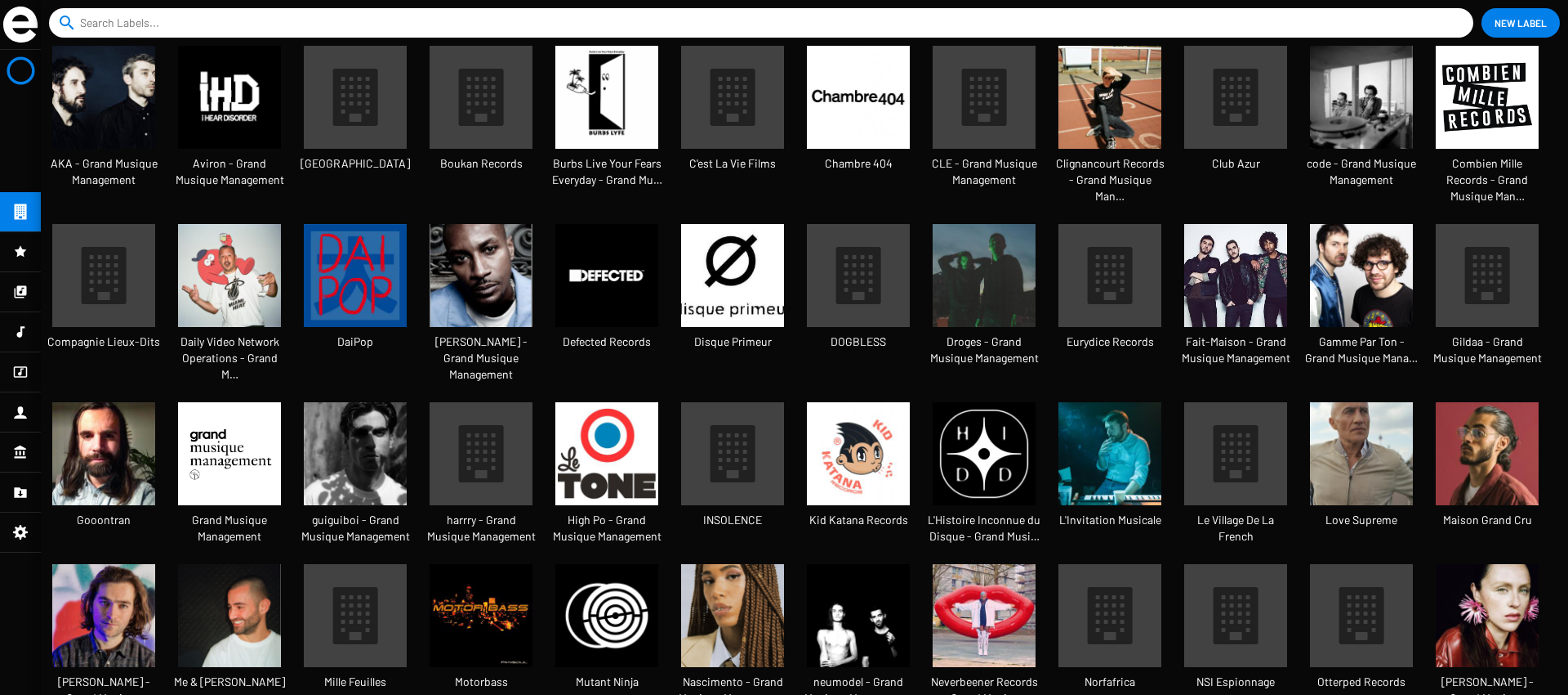
click at [490, 242] on img at bounding box center [481, 275] width 103 height 103
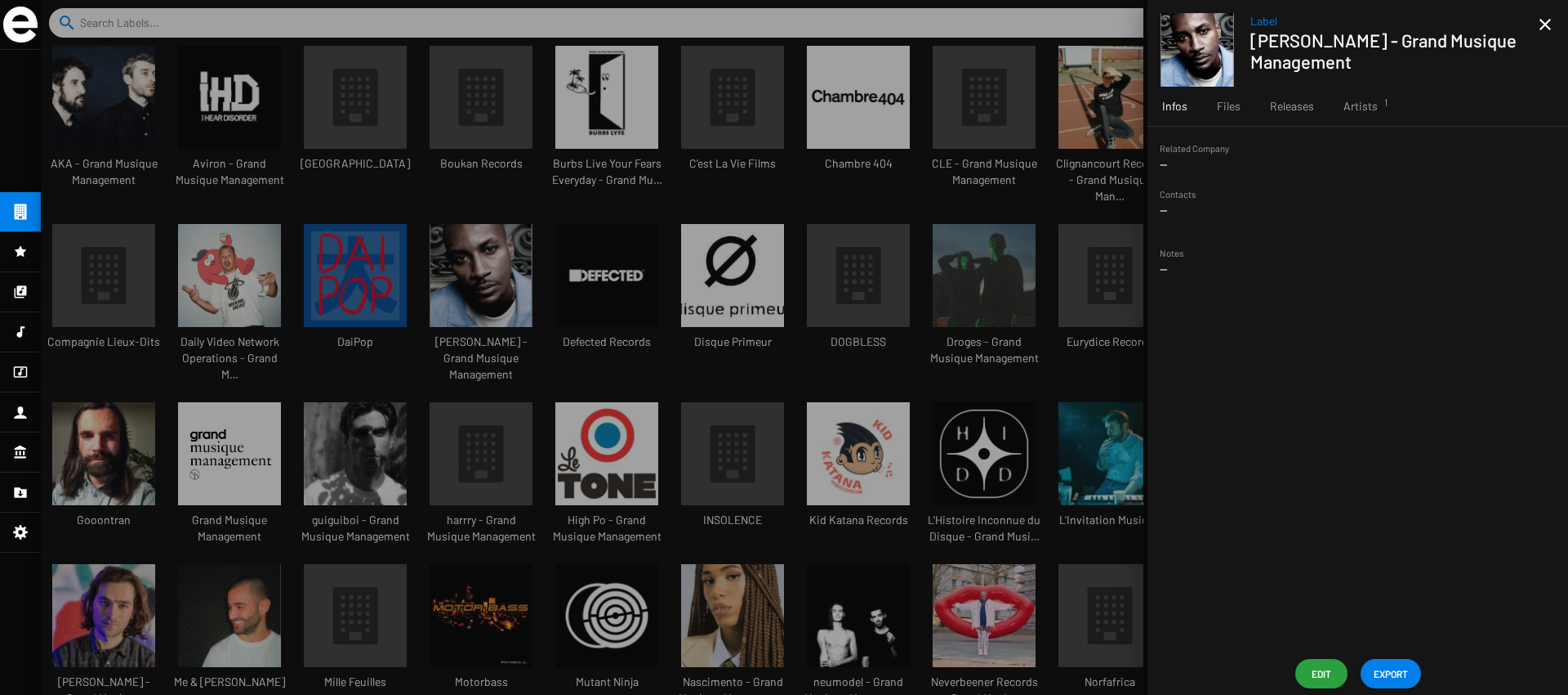
click at [1321, 651] on div "Related Company -- Contacts -- Notes --" at bounding box center [1357, 389] width 421 height 525
click at [1316, 666] on span "Edit" at bounding box center [1321, 673] width 26 height 29
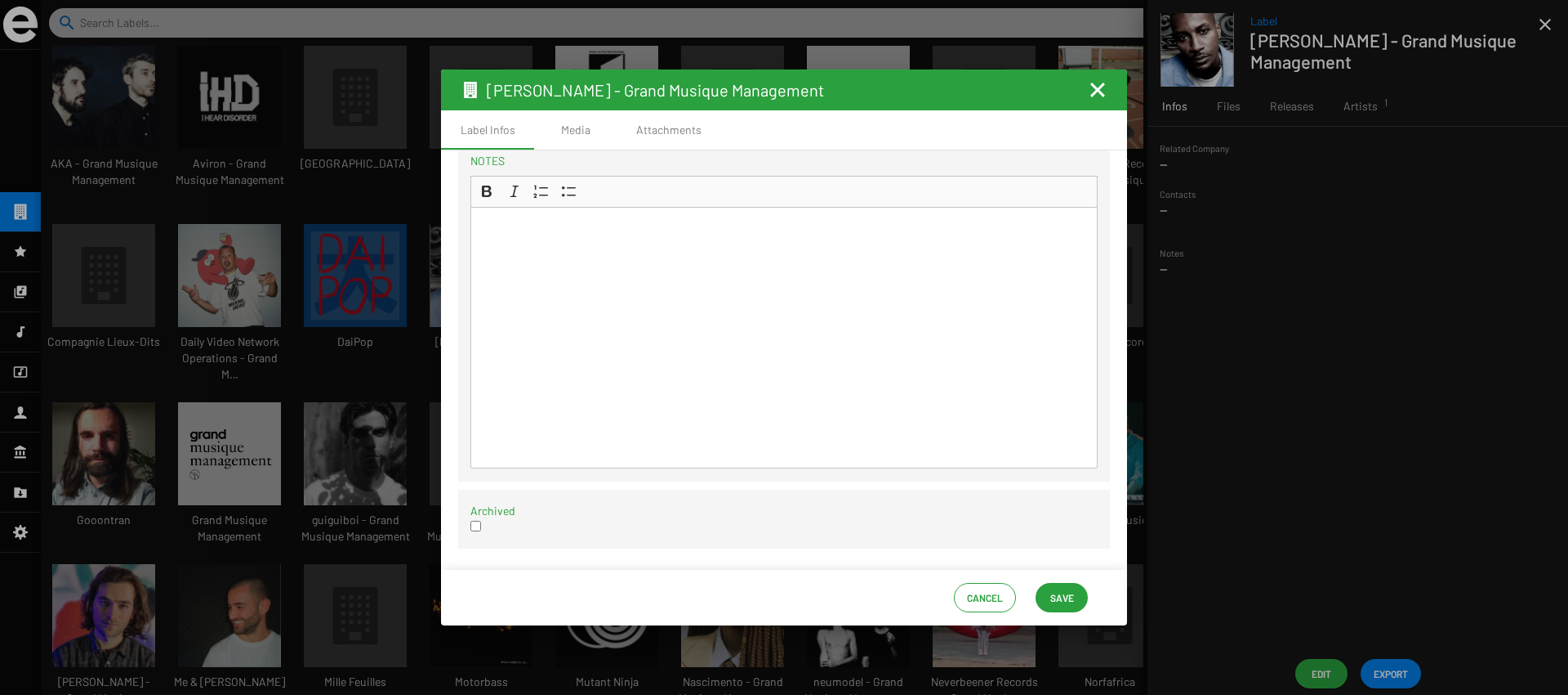
click at [478, 523] on input "checkbox" at bounding box center [475, 525] width 11 height 11
checkbox input "true"
click at [1019, 593] on div "Cancel Save" at bounding box center [784, 598] width 686 height 55
click at [1052, 595] on span "Save" at bounding box center [1062, 597] width 24 height 29
click at [1094, 89] on mat-icon "Fermer la fenêtre" at bounding box center [1097, 89] width 19 height 19
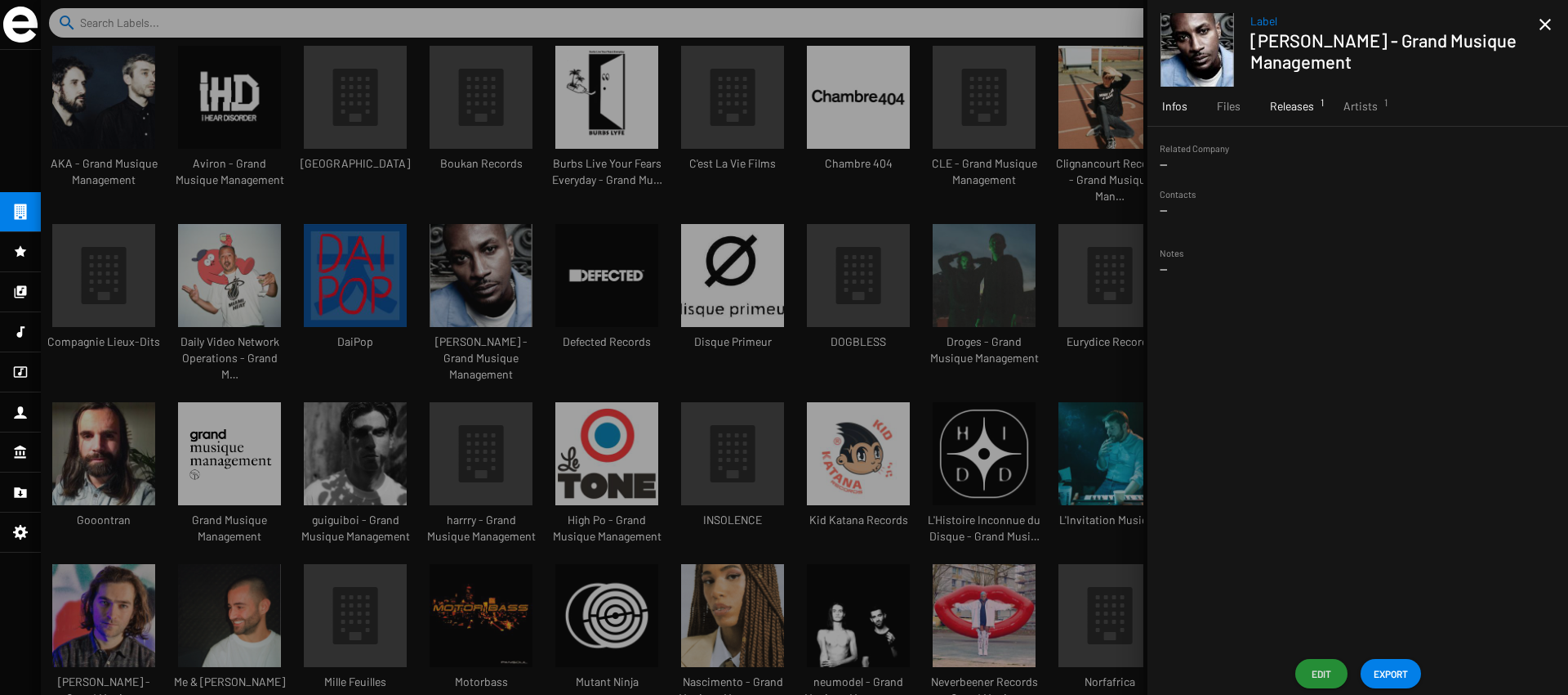
click at [1304, 118] on div "Releases 1" at bounding box center [1293, 106] width 74 height 39
click at [833, 180] on div at bounding box center [805, 347] width 1528 height 695
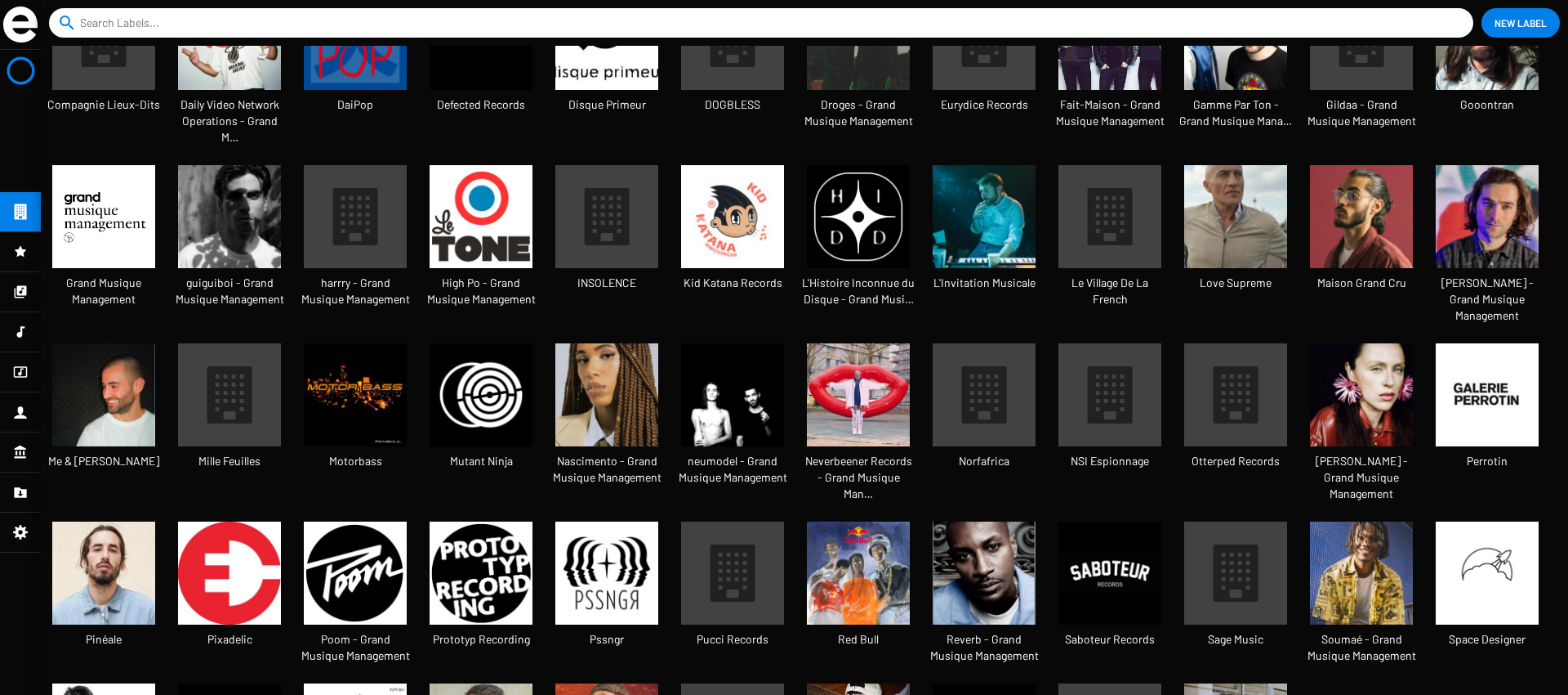
click at [27, 193] on mat-nav-list at bounding box center [20, 371] width 41 height 645
